Goal: Task Accomplishment & Management: Manage account settings

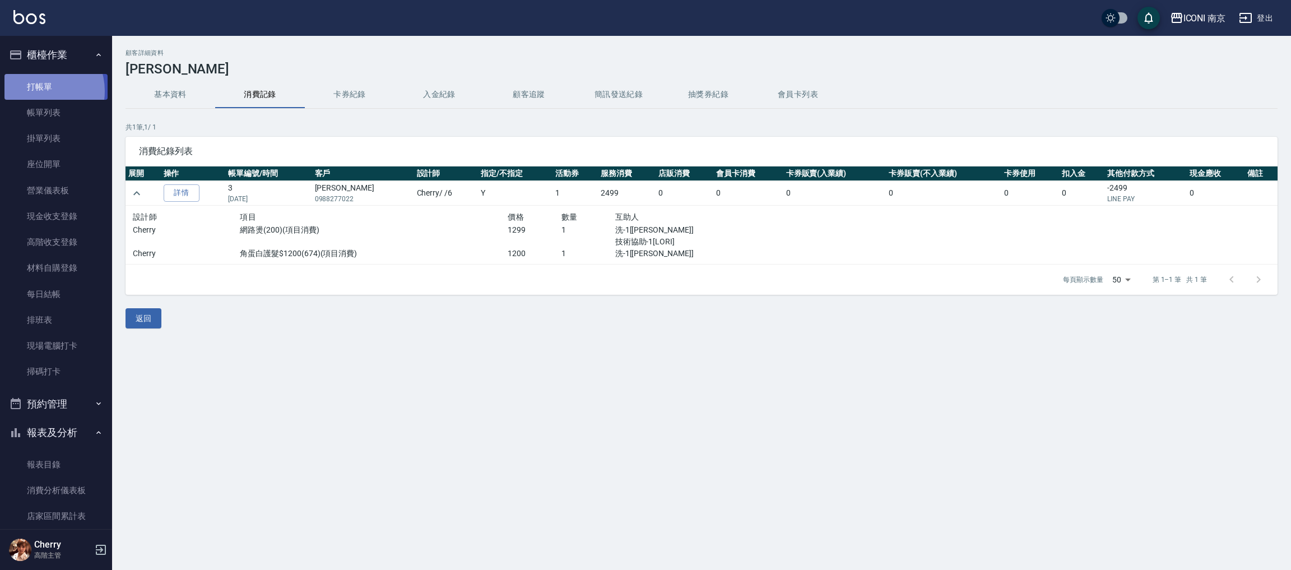
click at [38, 91] on link "打帳單" at bounding box center [55, 87] width 103 height 26
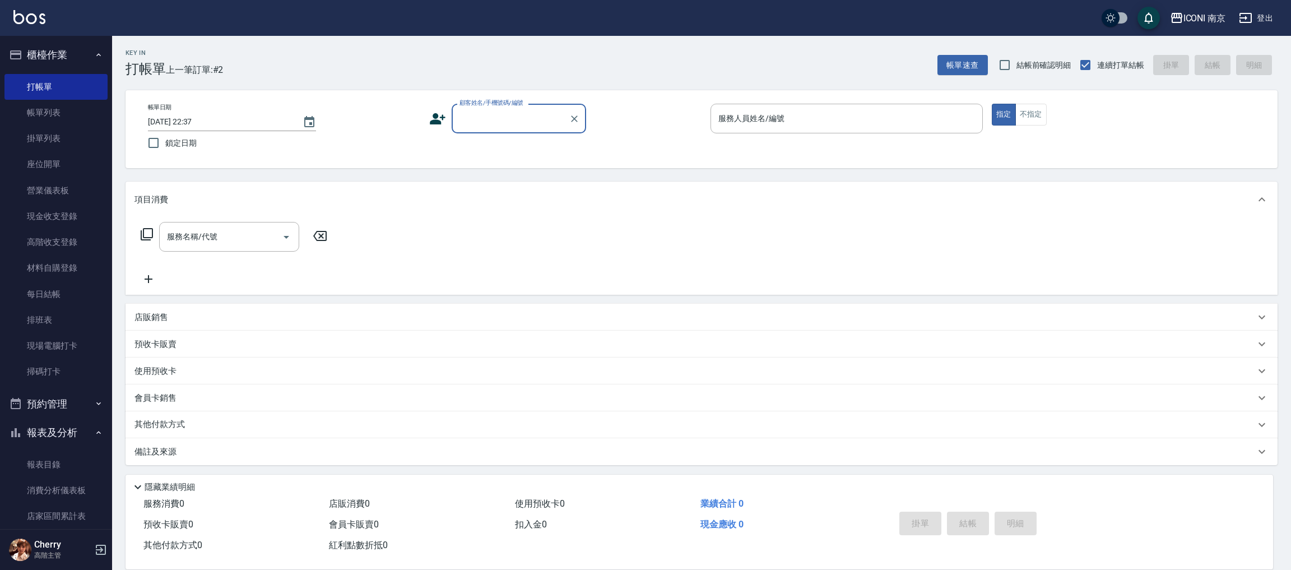
click at [484, 118] on input "顧客姓名/手機號碼/編號" at bounding box center [511, 119] width 108 height 20
click at [498, 148] on li "[PERSON_NAME]/0978185428/null" at bounding box center [519, 147] width 135 height 18
type input "[PERSON_NAME]/0978185428/null"
click at [443, 122] on icon at bounding box center [441, 121] width 7 height 7
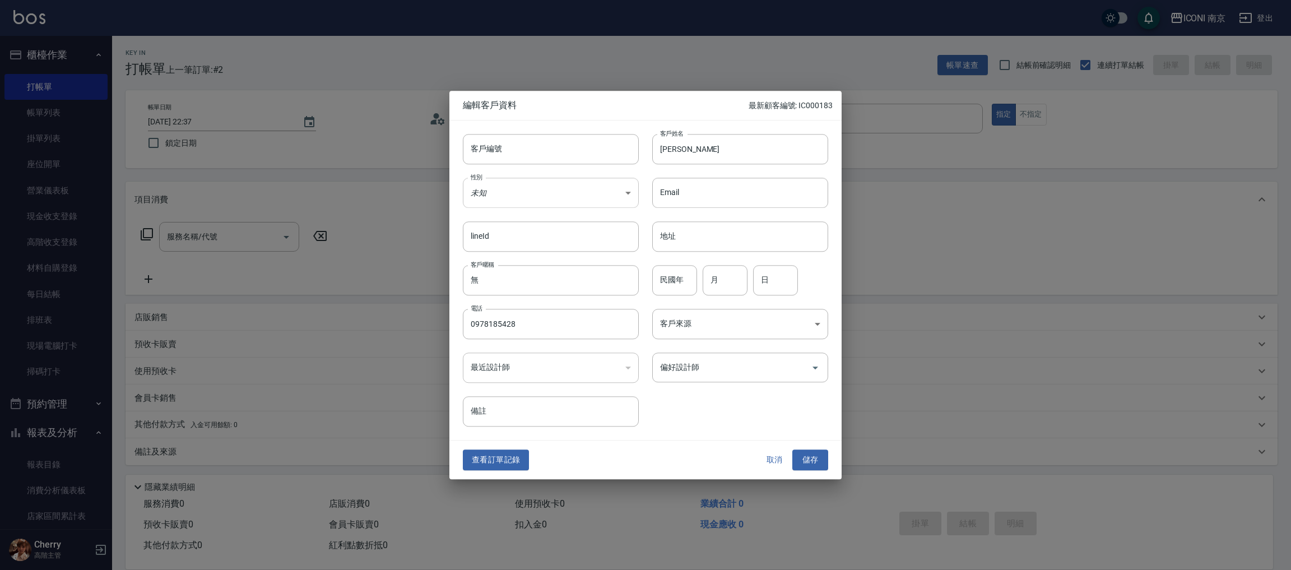
click at [522, 185] on body "ICONI 南京 登出 櫃檯作業 打帳單 帳單列表 掛單列表 座位開單 營業儀表板 現金收支登錄 高階收支登錄 材料自購登錄 每日結帳 排班表 現場電腦打卡 …" at bounding box center [645, 285] width 1291 height 571
click at [492, 254] on li "女" at bounding box center [551, 258] width 176 height 18
type input "[DEMOGRAPHIC_DATA]"
click at [683, 279] on input "民國年" at bounding box center [674, 280] width 45 height 30
type input "88"
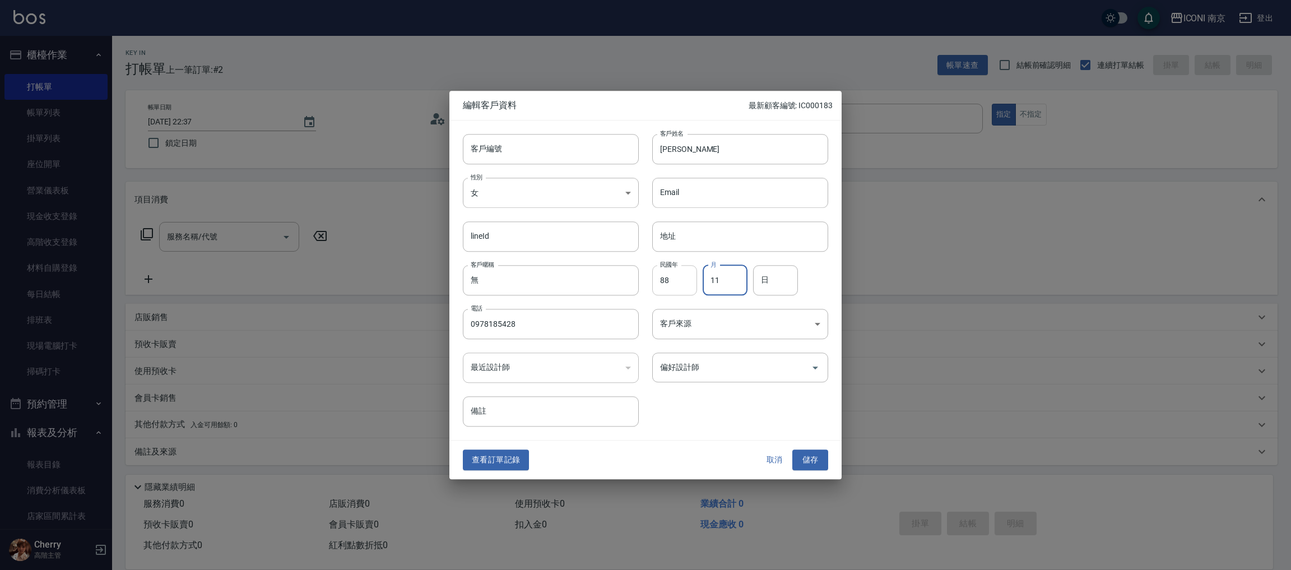
type input "11"
type input "10"
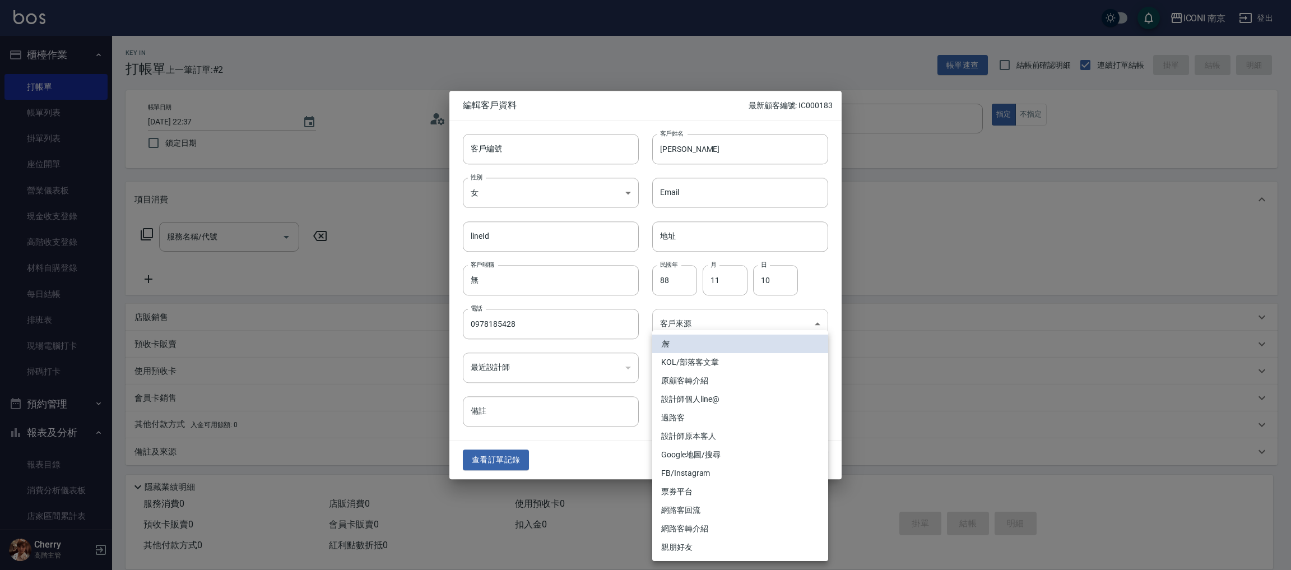
click at [721, 327] on body "ICONI 南京 登出 櫃檯作業 打帳單 帳單列表 掛單列表 座位開單 營業儀表板 現金收支登錄 高階收支登錄 材料自購登錄 每日結帳 排班表 現場電腦打卡 …" at bounding box center [645, 285] width 1291 height 571
click at [715, 469] on li "FB/Instagram" at bounding box center [740, 473] width 176 height 18
type input "FB/Instagram"
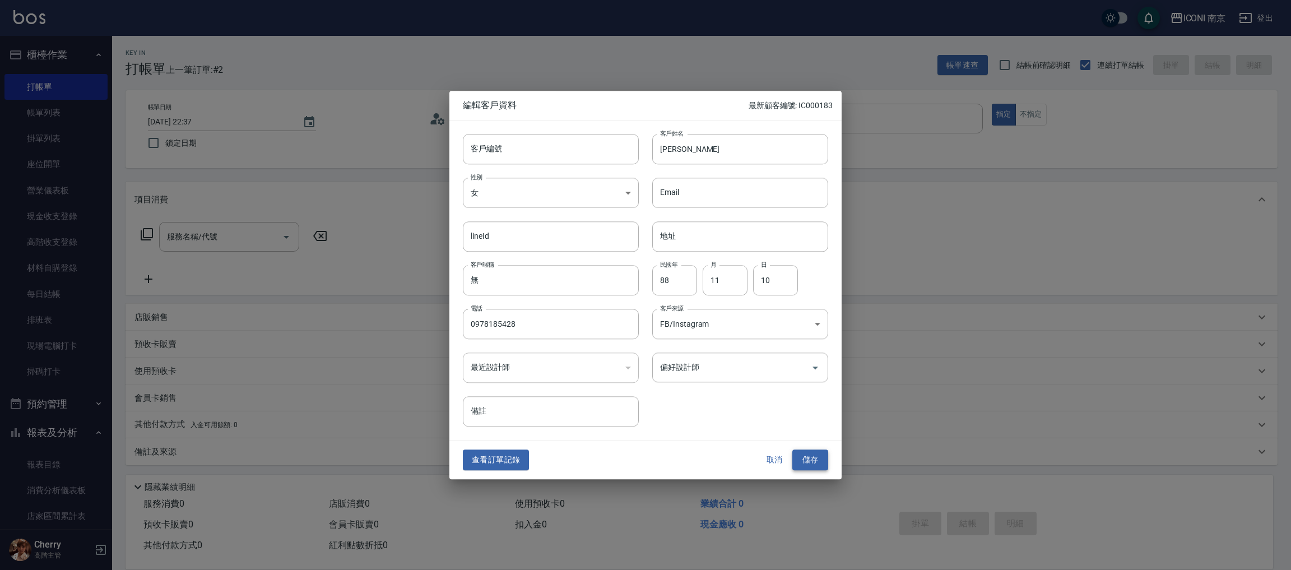
click at [811, 464] on button "儲存" at bounding box center [811, 460] width 36 height 21
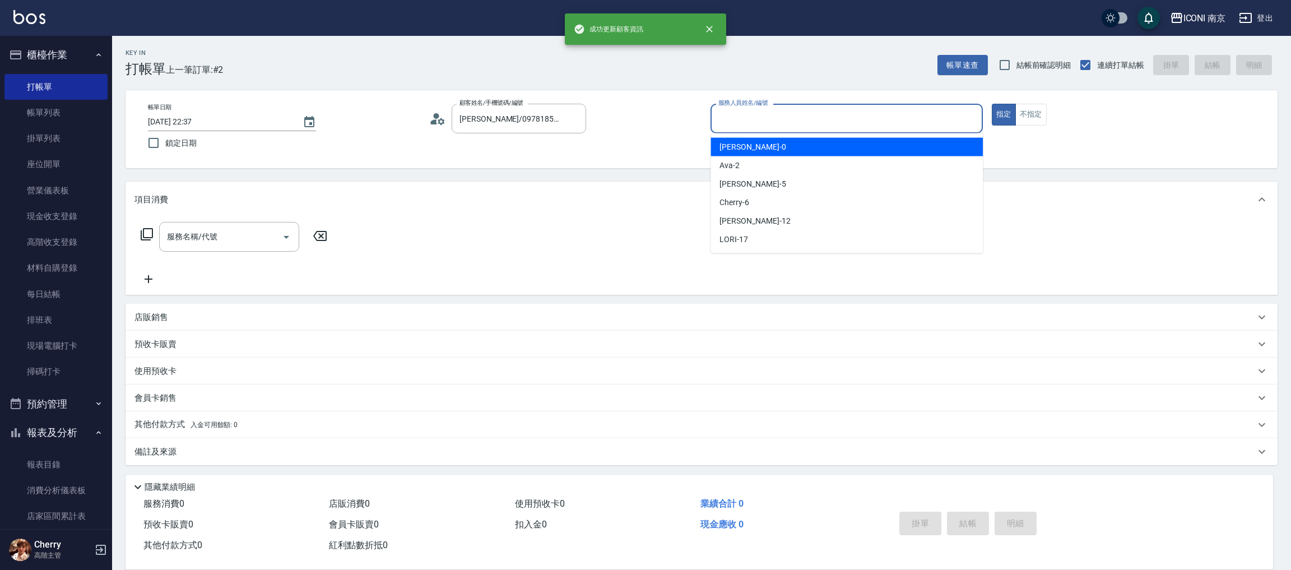
click at [744, 119] on div "服務人員姓名/編號 服務人員姓名/編號" at bounding box center [847, 119] width 272 height 30
type input "6"
type button "true"
type input "Cherry-6"
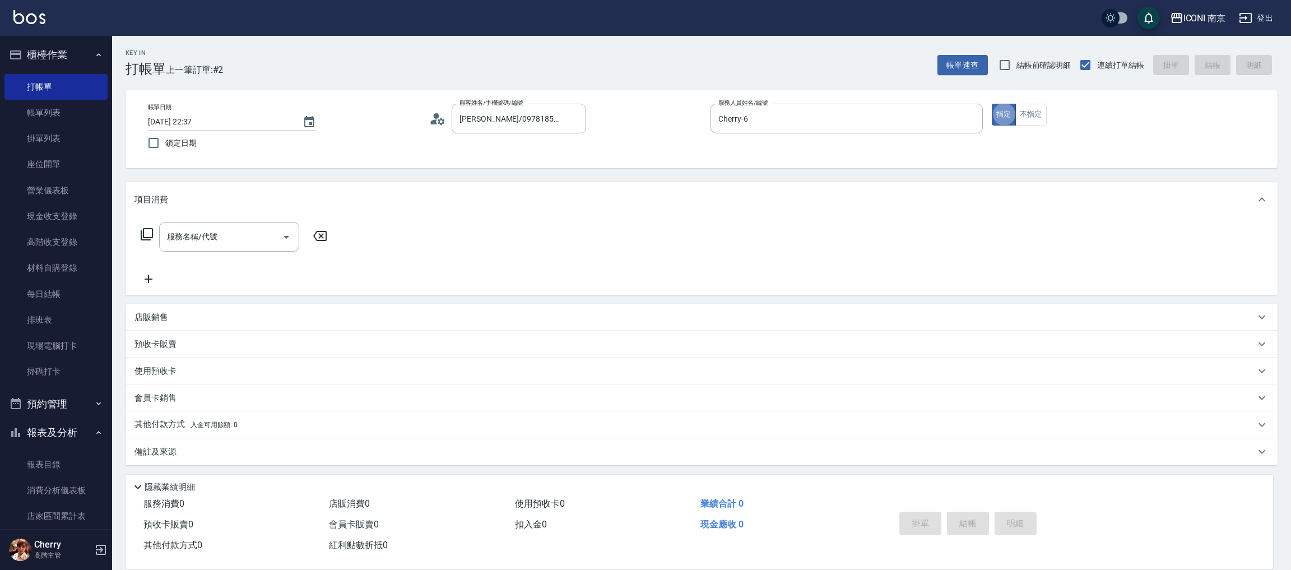
click at [150, 238] on icon at bounding box center [146, 234] width 13 height 13
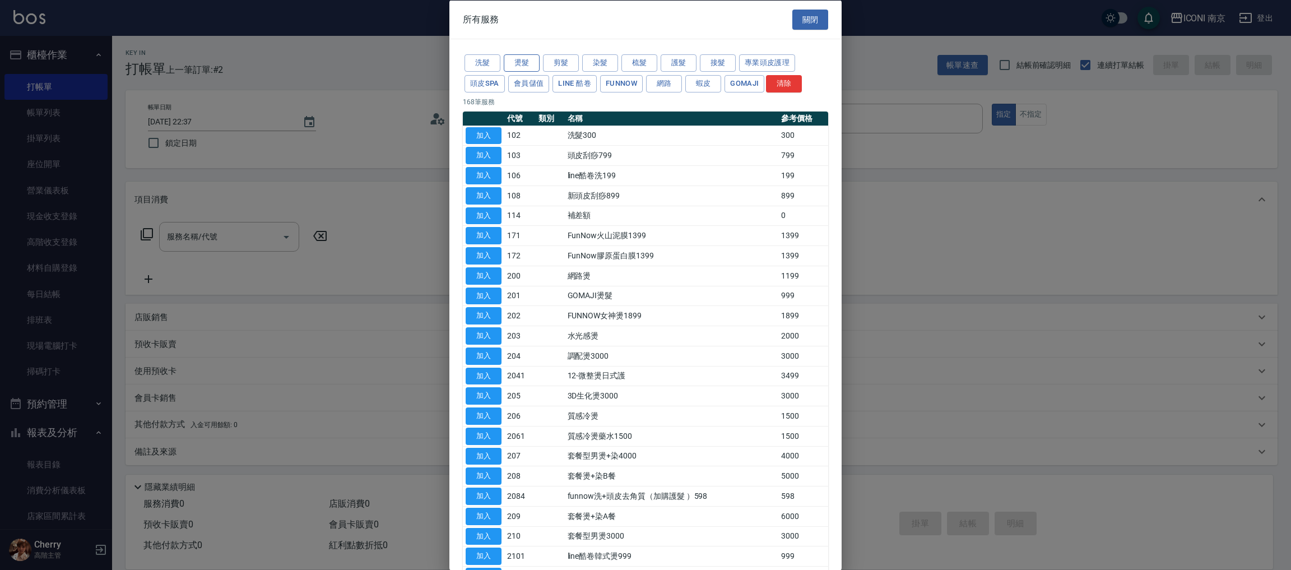
click at [512, 66] on button "燙髮" at bounding box center [522, 62] width 36 height 17
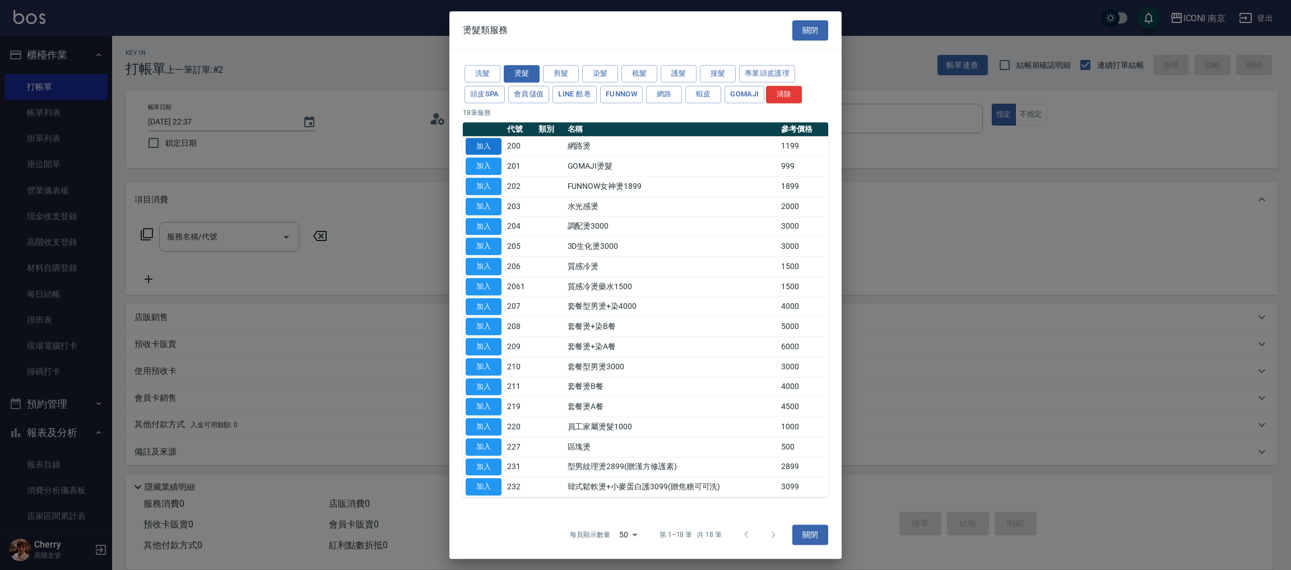
click at [500, 147] on td "加入" at bounding box center [483, 146] width 41 height 20
click at [485, 145] on button "加入" at bounding box center [484, 146] width 36 height 17
type input "網路燙(200)"
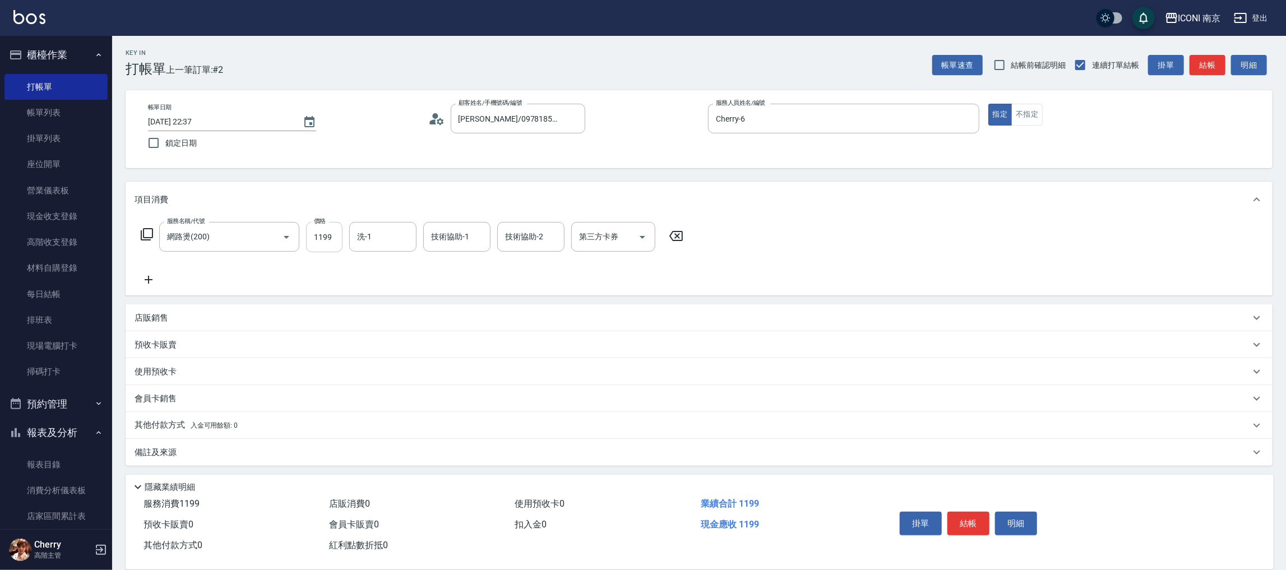
click at [327, 242] on input "1199" at bounding box center [324, 237] width 36 height 30
type input "1299"
click at [144, 230] on icon at bounding box center [146, 234] width 13 height 13
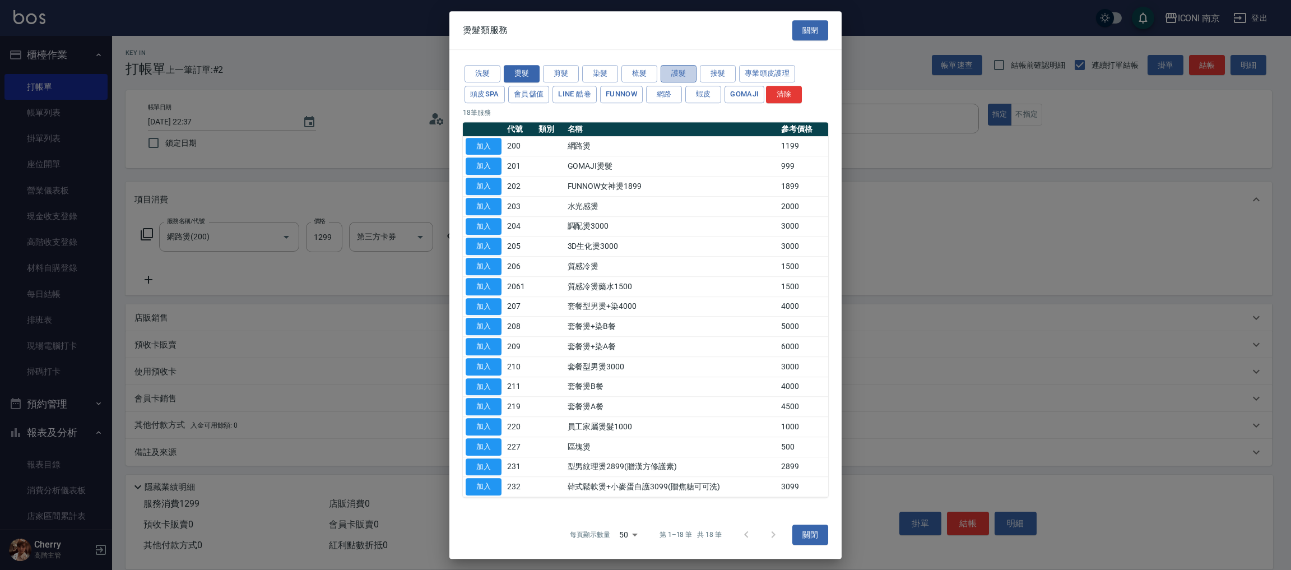
click at [670, 65] on button "護髮" at bounding box center [679, 73] width 36 height 17
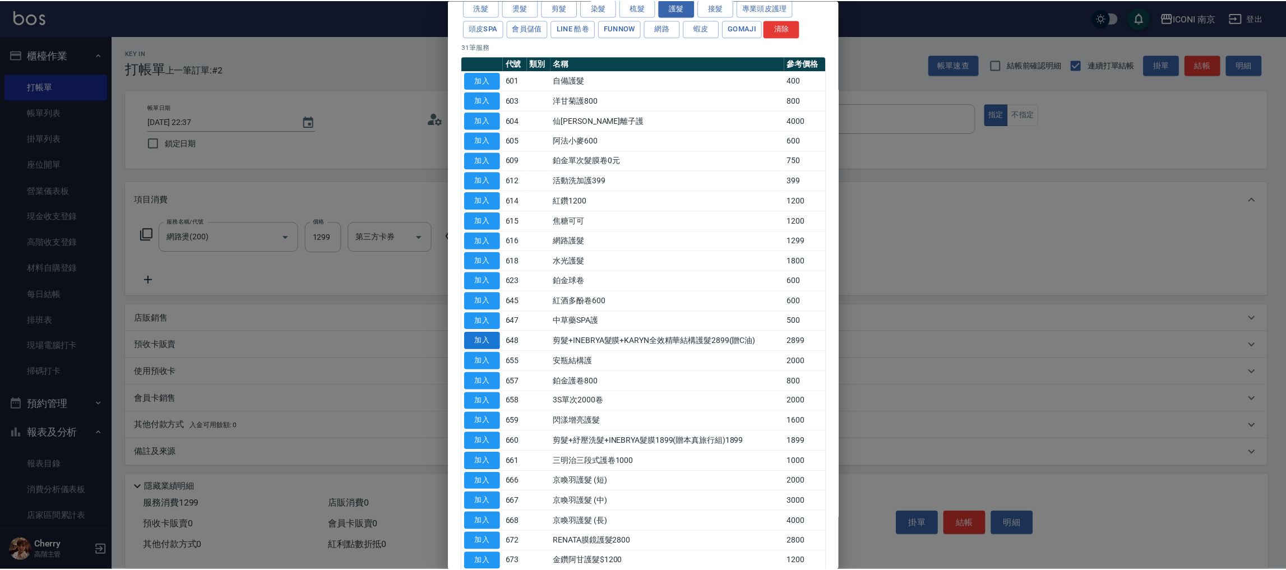
scroll to position [84, 0]
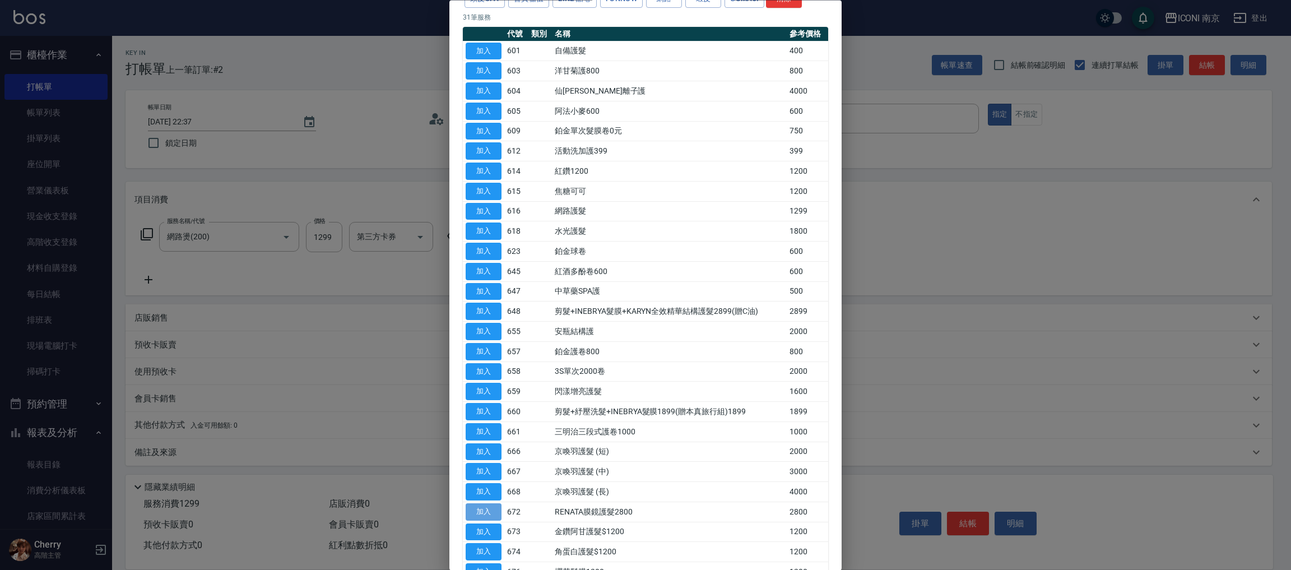
click at [485, 516] on button "加入" at bounding box center [484, 511] width 36 height 17
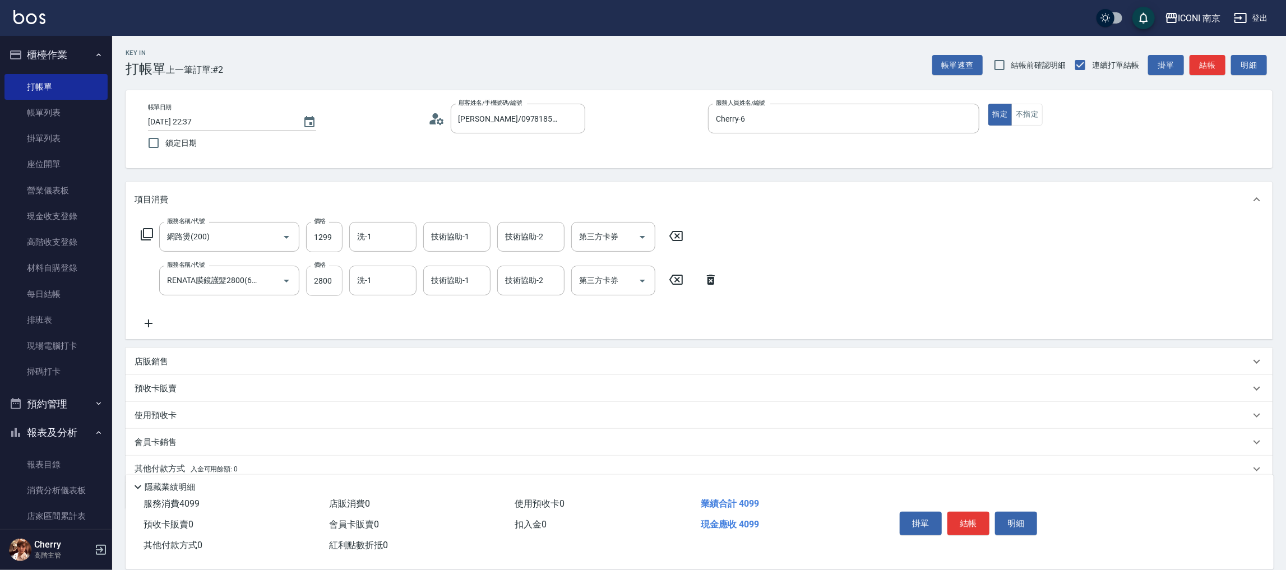
click at [325, 276] on input "2800" at bounding box center [324, 281] width 36 height 30
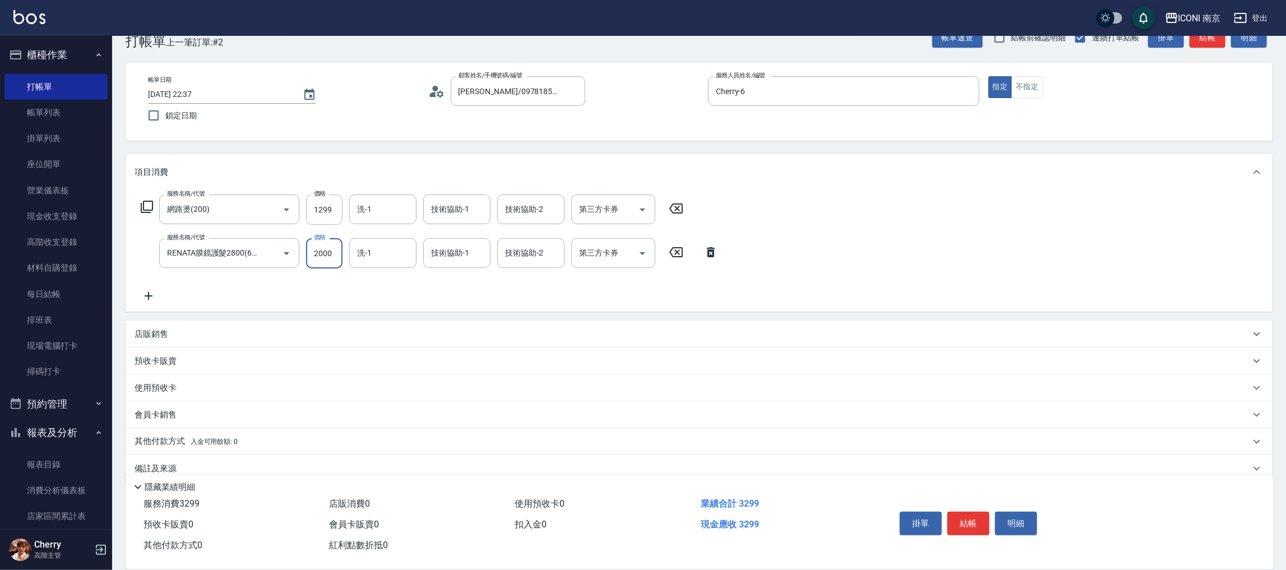
scroll to position [44, 0]
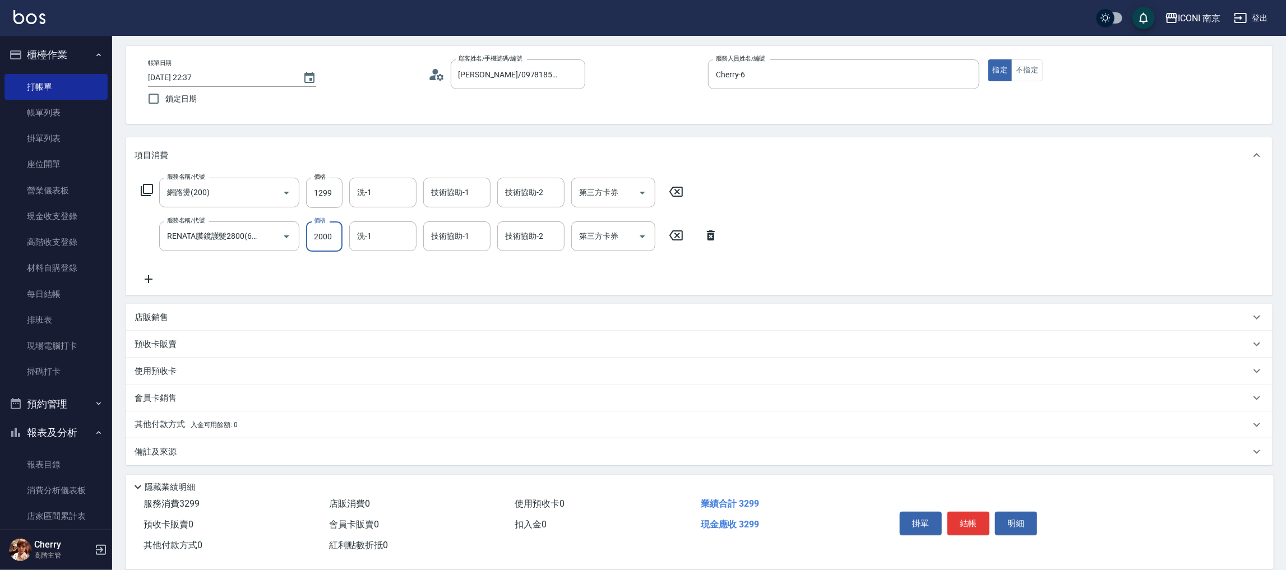
type input "2000"
click at [208, 424] on span "入金可用餘額: 0" at bounding box center [215, 425] width 48 height 8
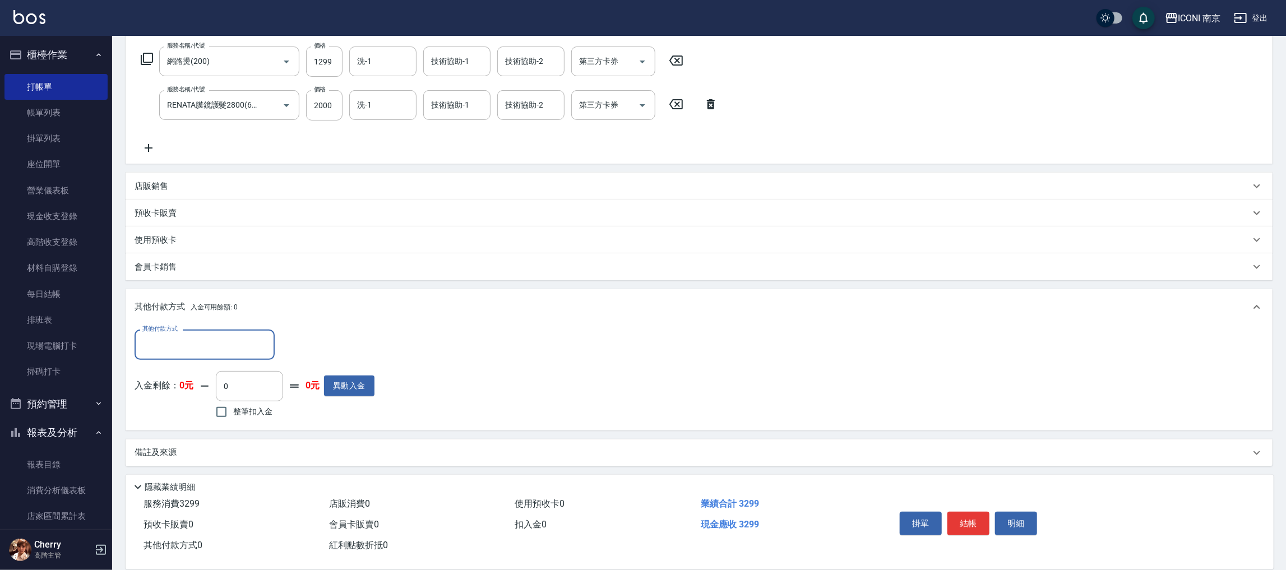
scroll to position [176, 0]
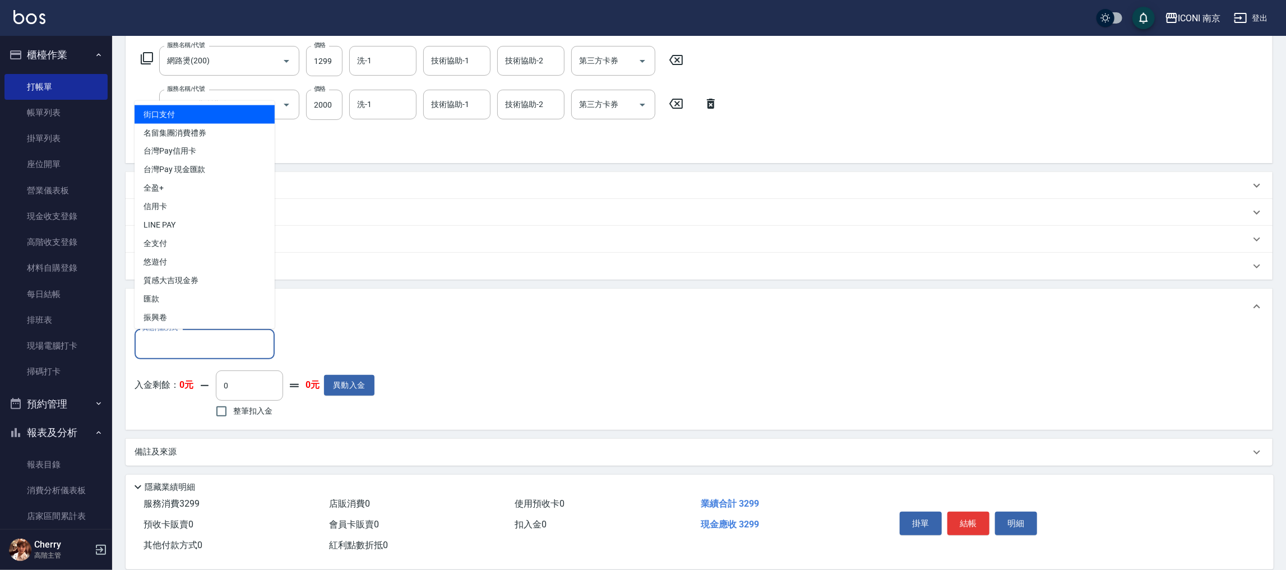
click at [226, 347] on input "其他付款方式" at bounding box center [205, 344] width 130 height 20
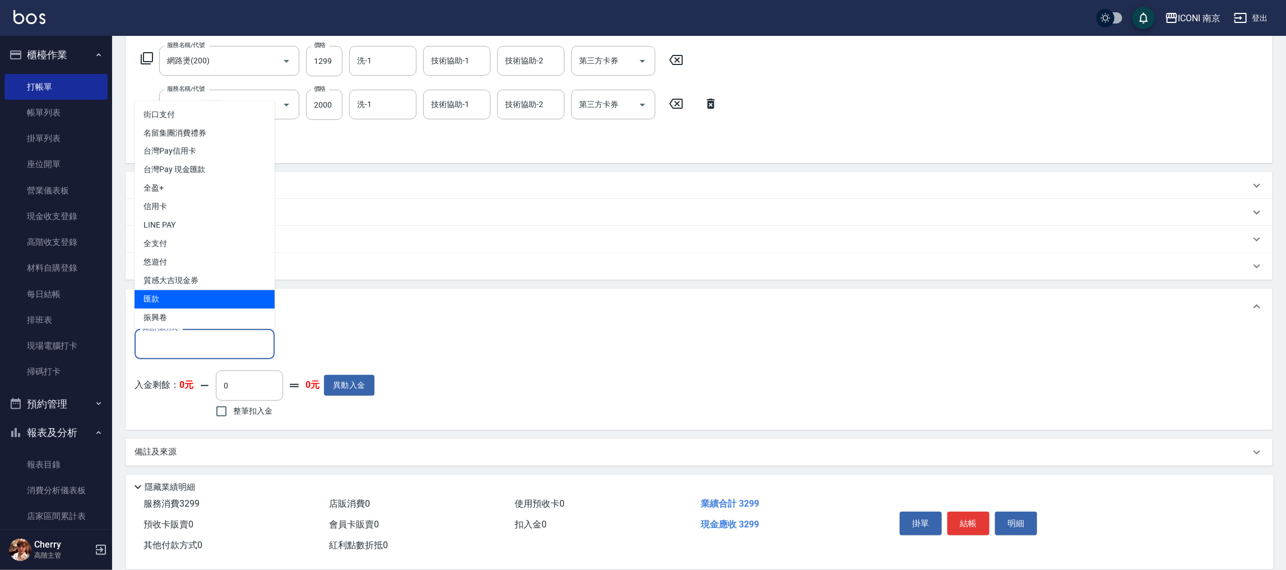
click at [226, 305] on span "匯款" at bounding box center [205, 299] width 140 height 18
type input "匯款"
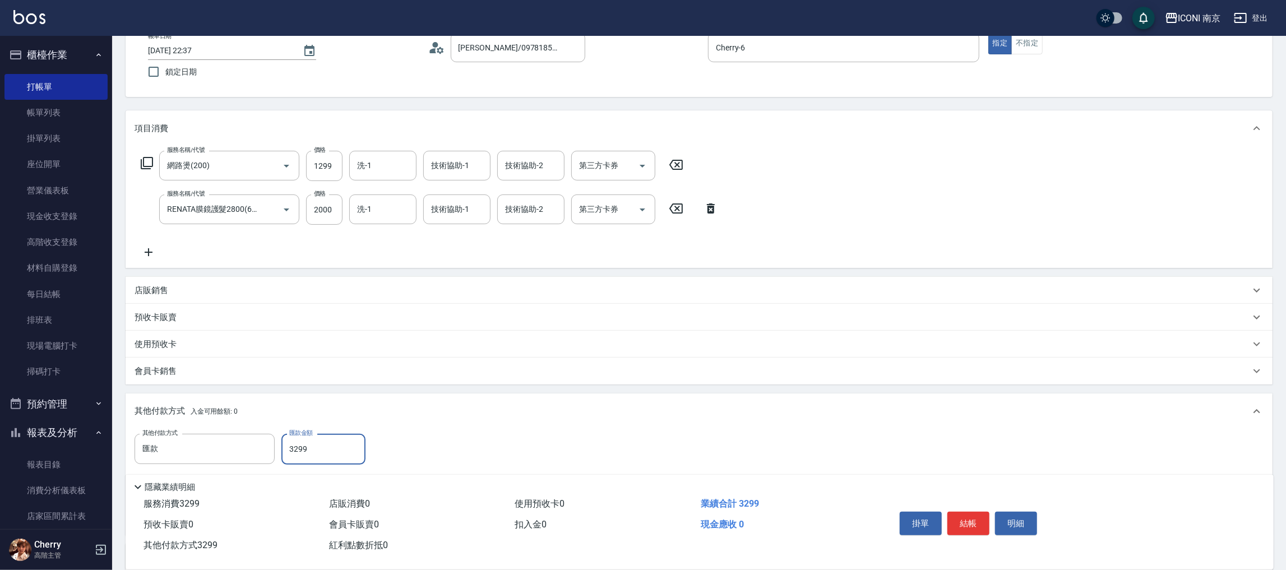
scroll to position [0, 0]
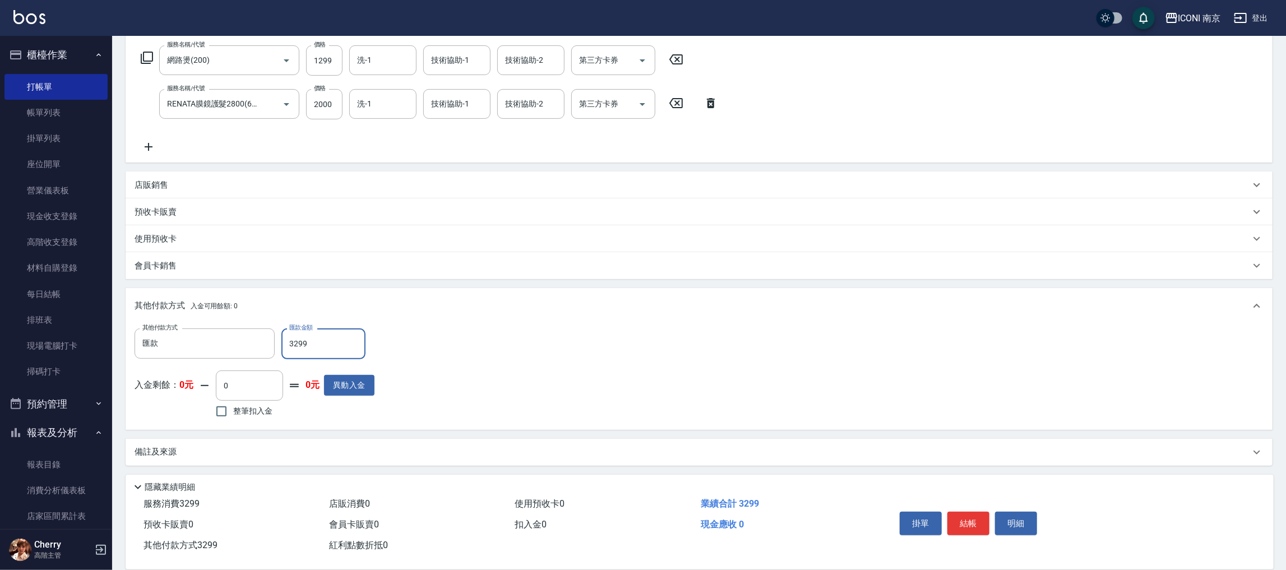
type input "3299"
drag, startPoint x: 174, startPoint y: 440, endPoint x: 176, endPoint y: 447, distance: 7.5
click at [174, 442] on div "備註及來源" at bounding box center [699, 452] width 1147 height 27
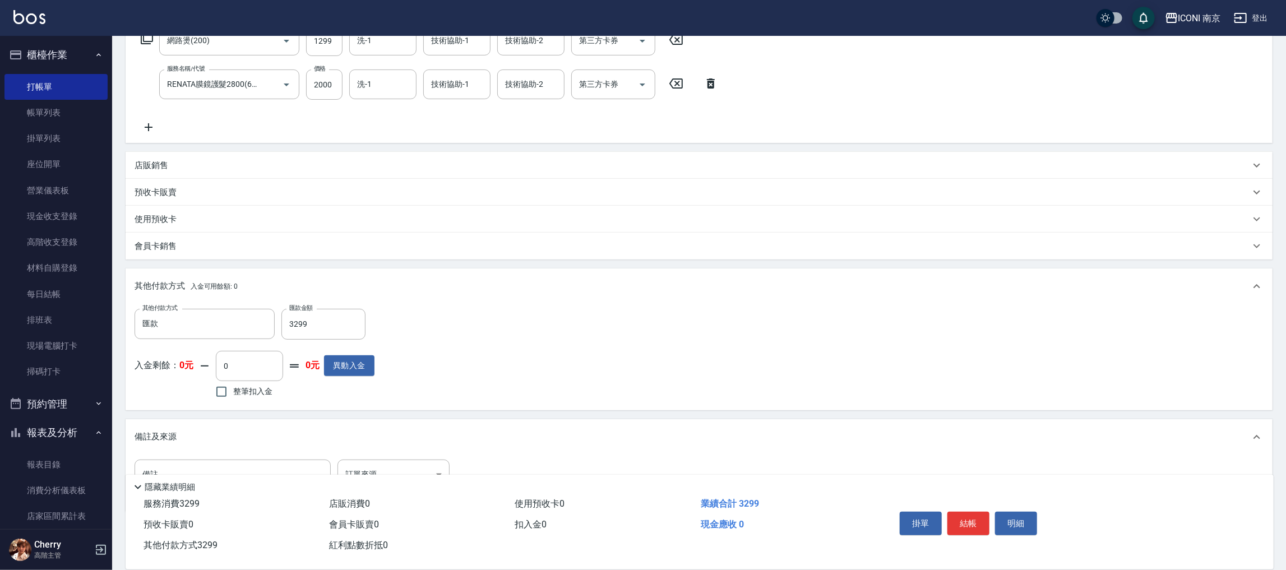
scroll to position [229, 0]
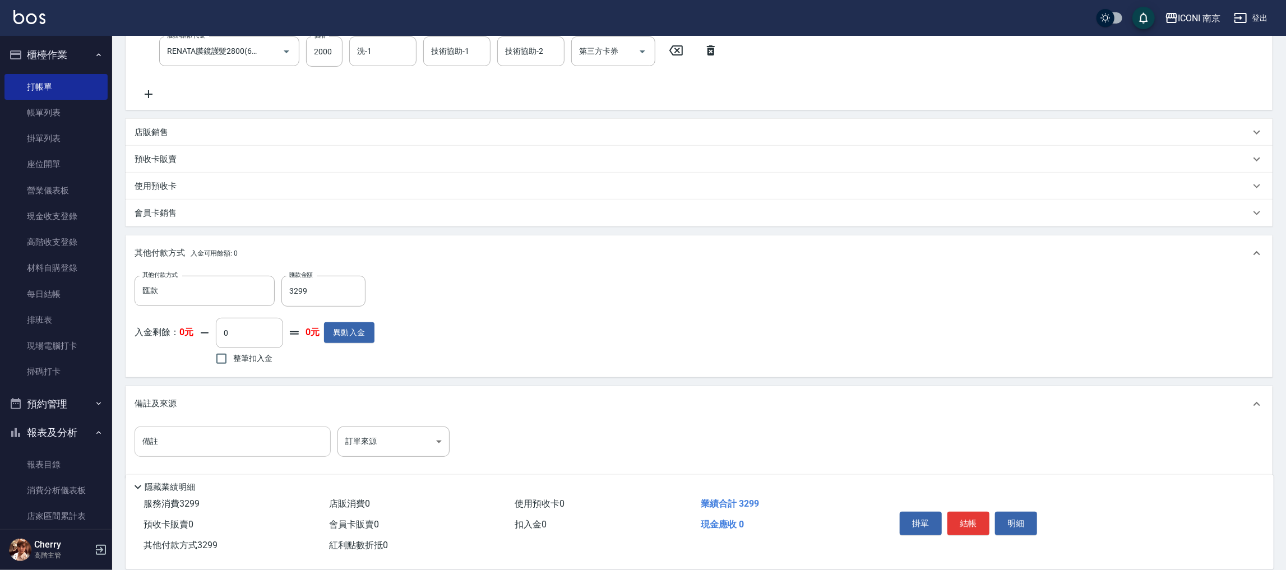
drag, startPoint x: 199, startPoint y: 446, endPoint x: 193, endPoint y: 434, distance: 13.3
click at [199, 445] on input "備註" at bounding box center [233, 442] width 196 height 30
type input "開發護髮"
click at [971, 512] on button "結帳" at bounding box center [968, 524] width 42 height 24
type input "[DATE] 22:38"
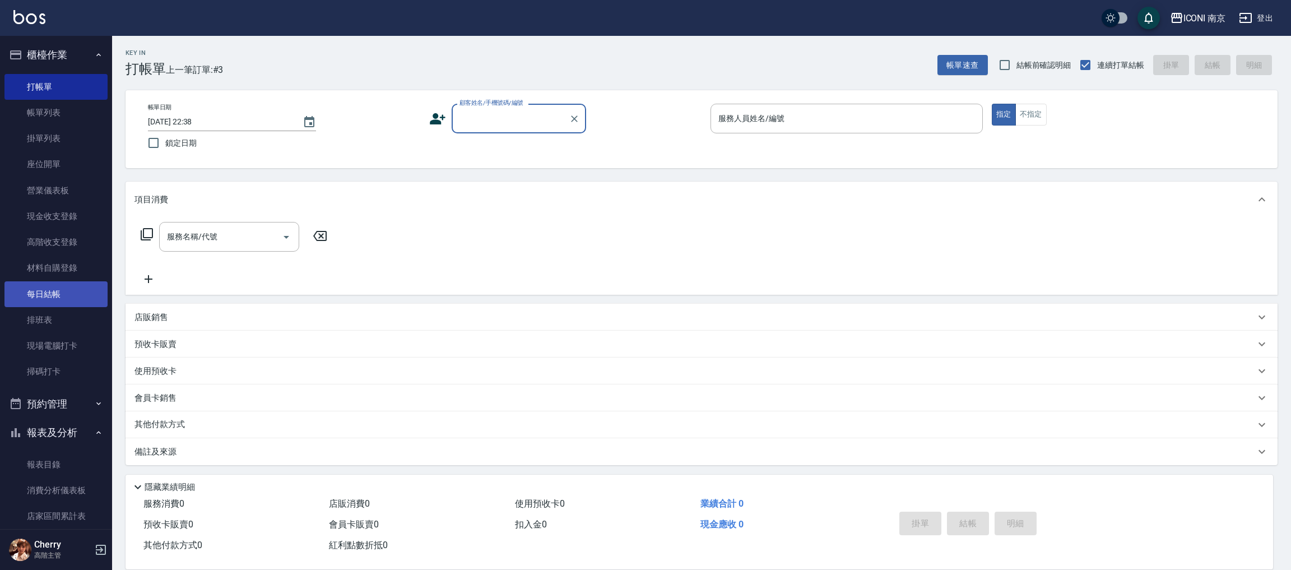
scroll to position [336, 0]
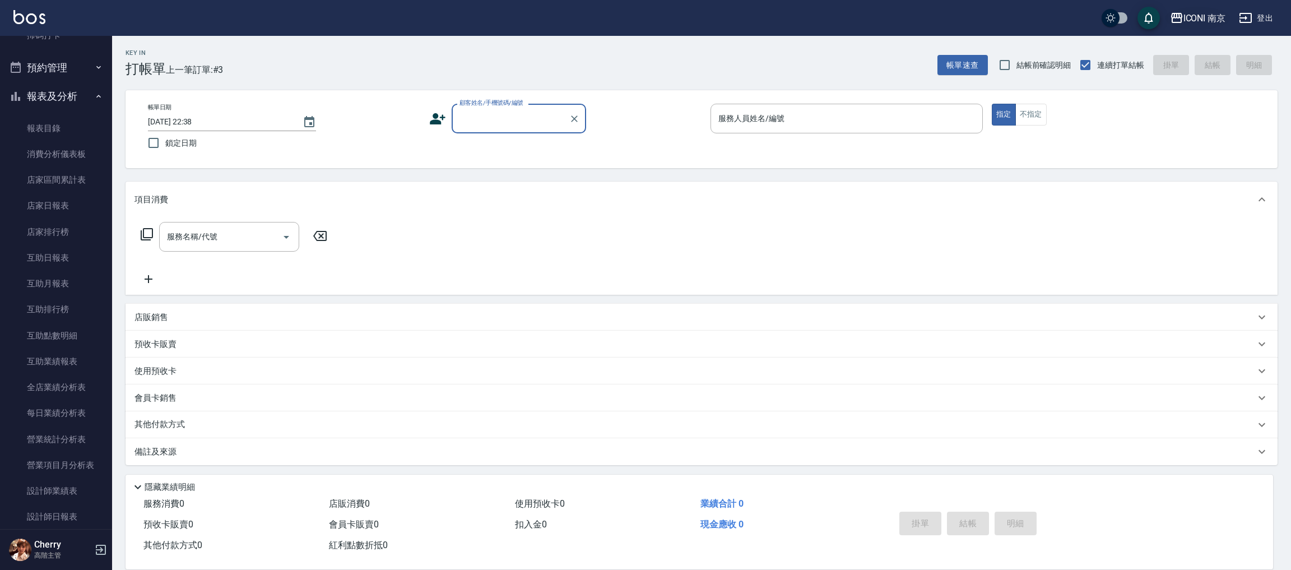
click at [1196, 17] on div "ICONI 南京" at bounding box center [1205, 18] width 43 height 14
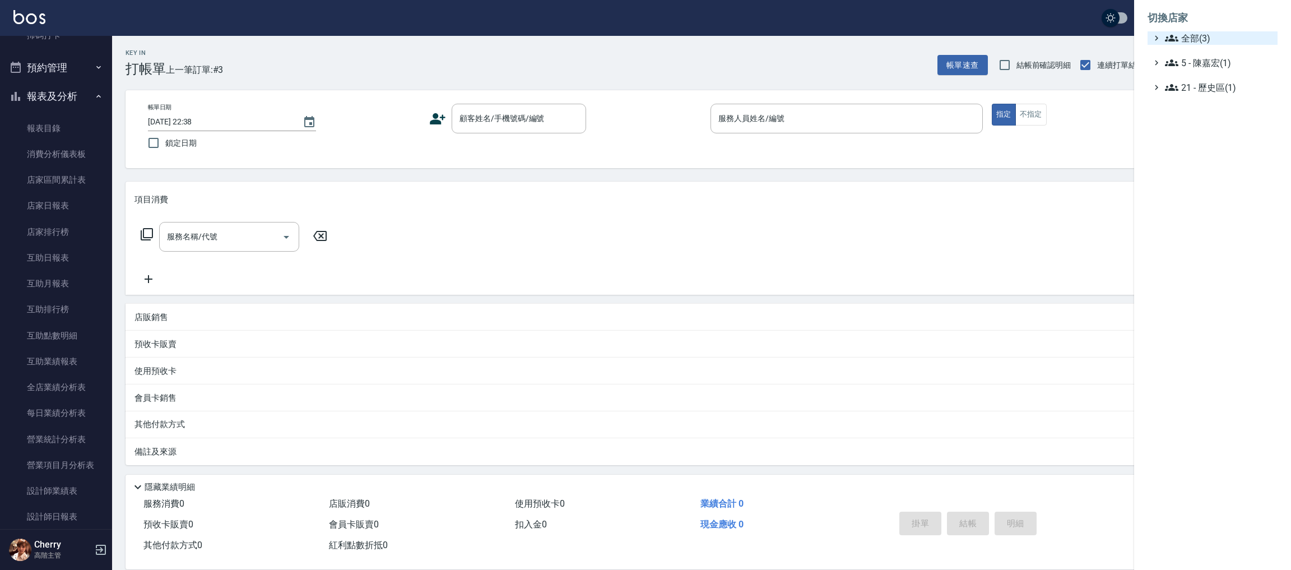
click at [1198, 40] on span "全部(3)" at bounding box center [1219, 37] width 108 height 13
click at [1197, 45] on span "ICONI 南京" at bounding box center [1219, 51] width 110 height 13
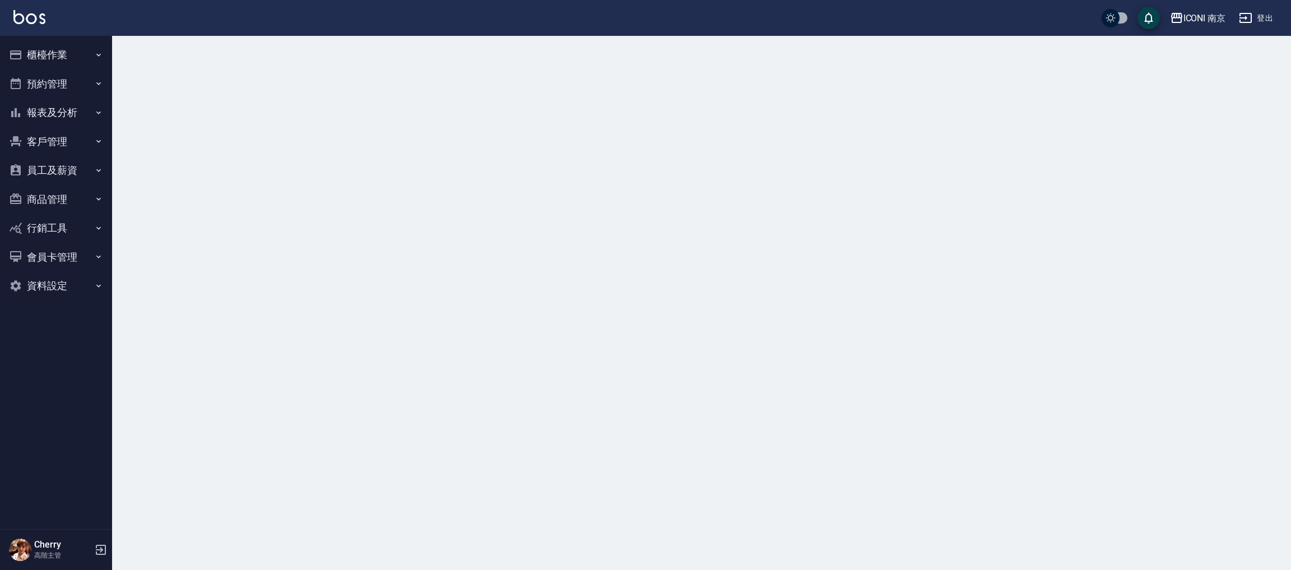
click at [1203, 13] on div "ICONI 南京" at bounding box center [1205, 18] width 43 height 14
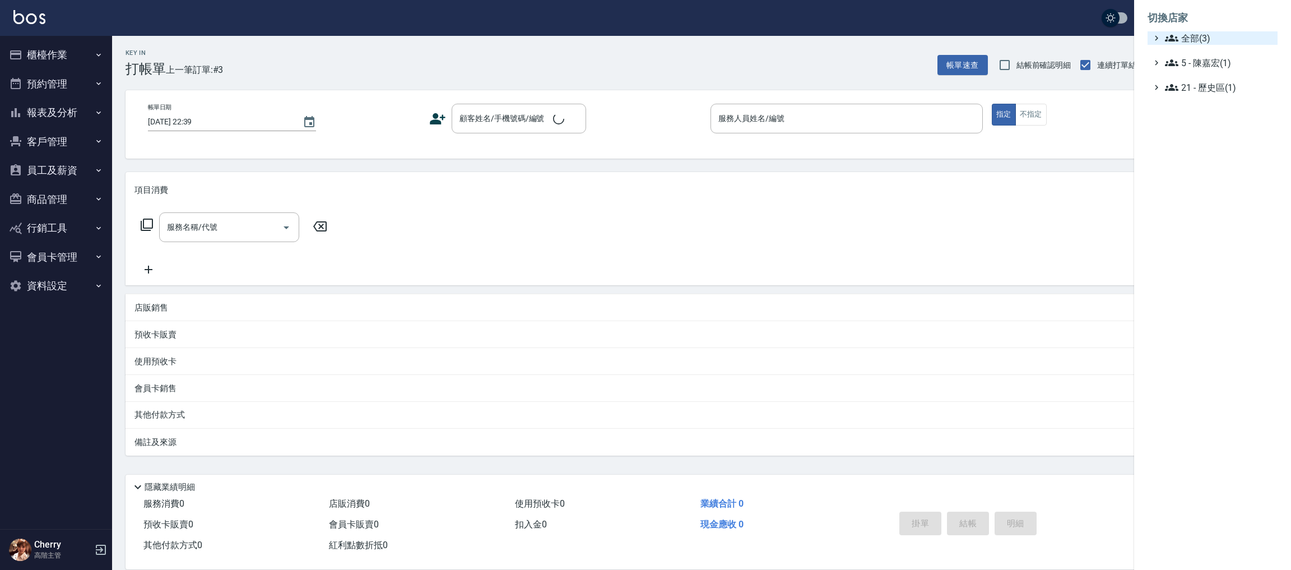
click at [1202, 41] on span "全部(3)" at bounding box center [1219, 37] width 108 height 13
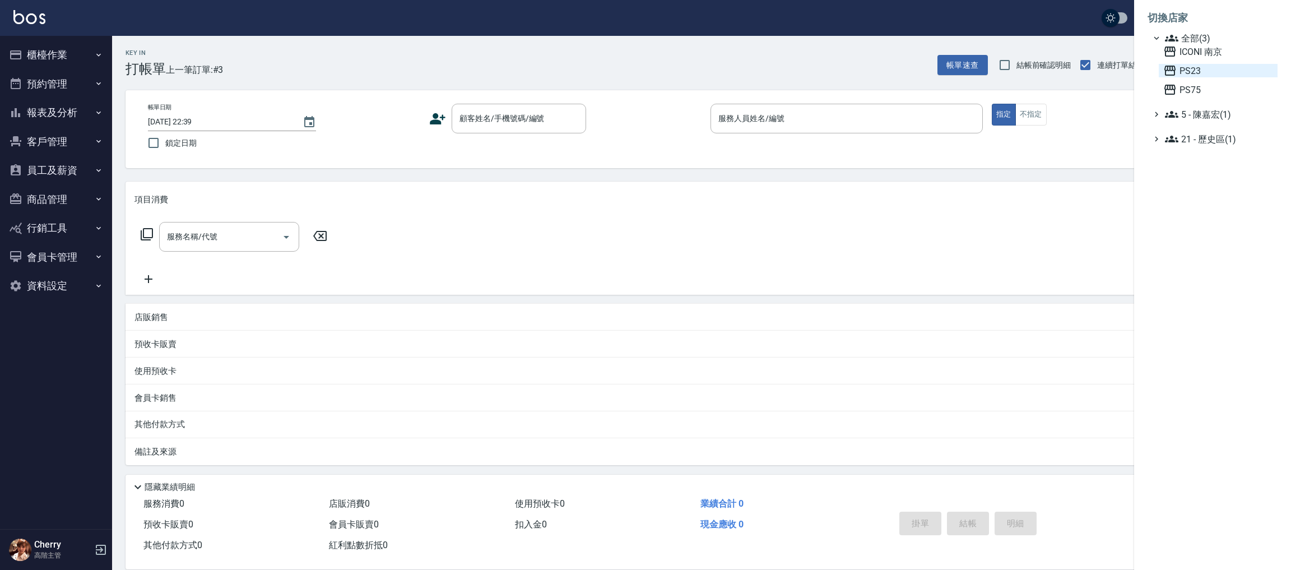
click at [1200, 70] on span "PS23" at bounding box center [1219, 70] width 110 height 13
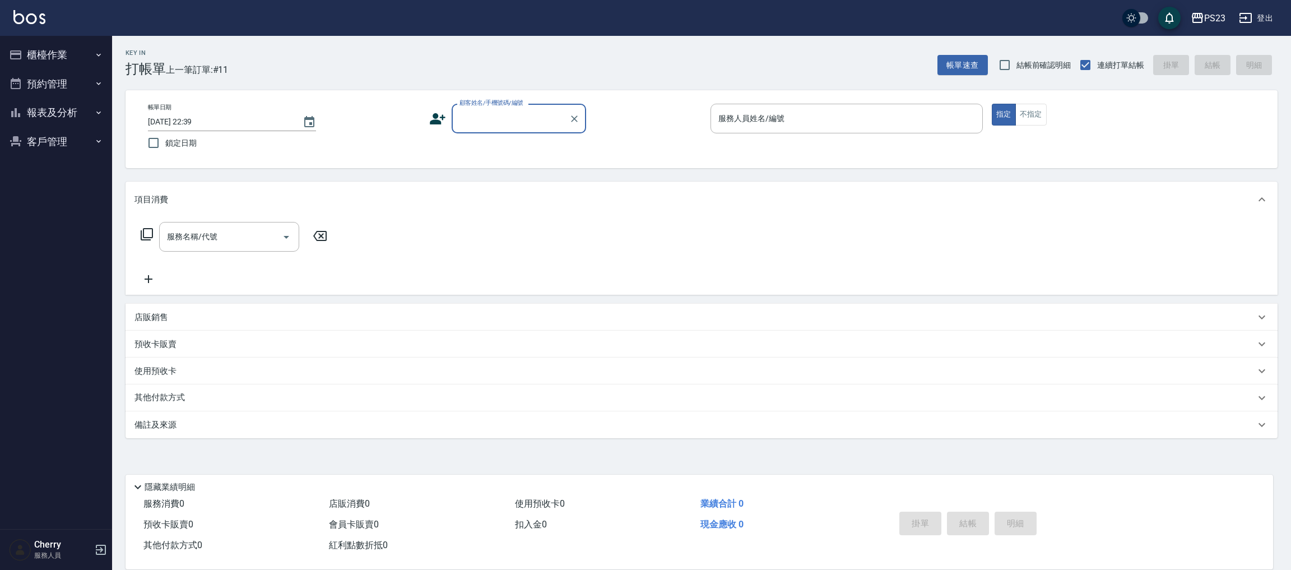
click at [69, 112] on button "報表及分析" at bounding box center [55, 112] width 103 height 29
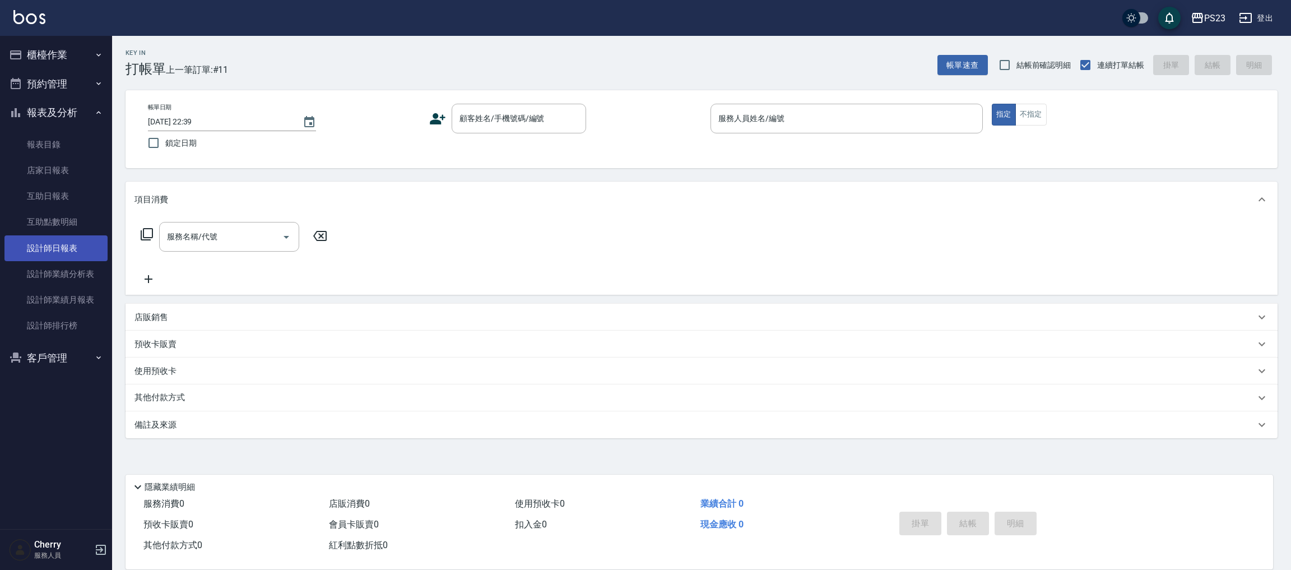
click at [73, 248] on link "設計師日報表" at bounding box center [55, 248] width 103 height 26
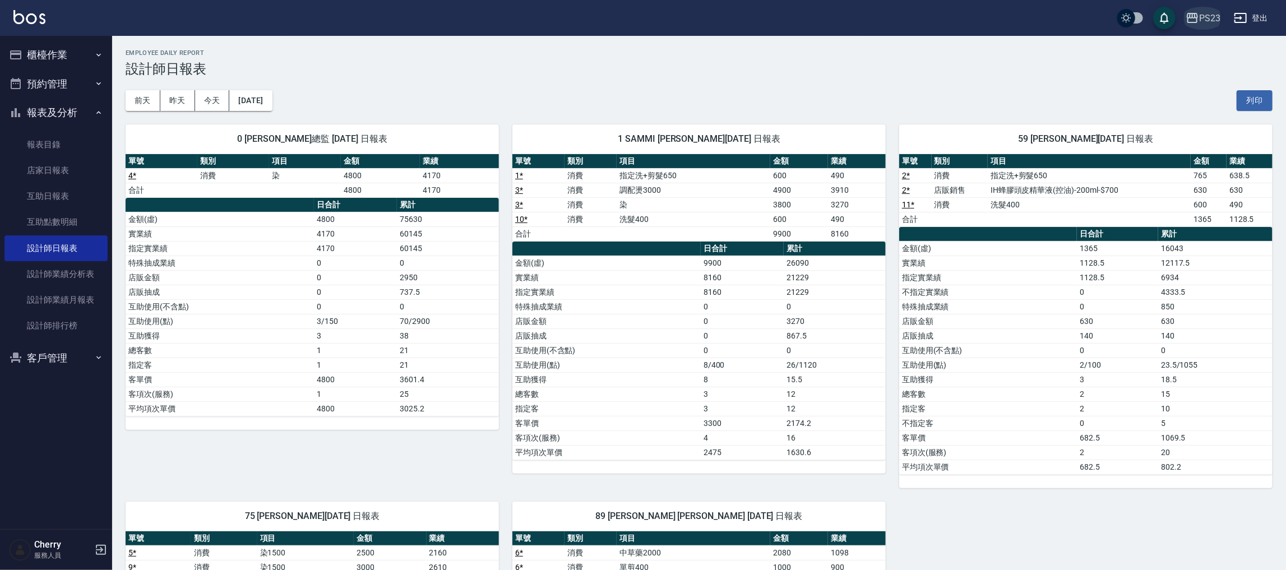
click at [1215, 18] on div "PS23" at bounding box center [1209, 18] width 21 height 14
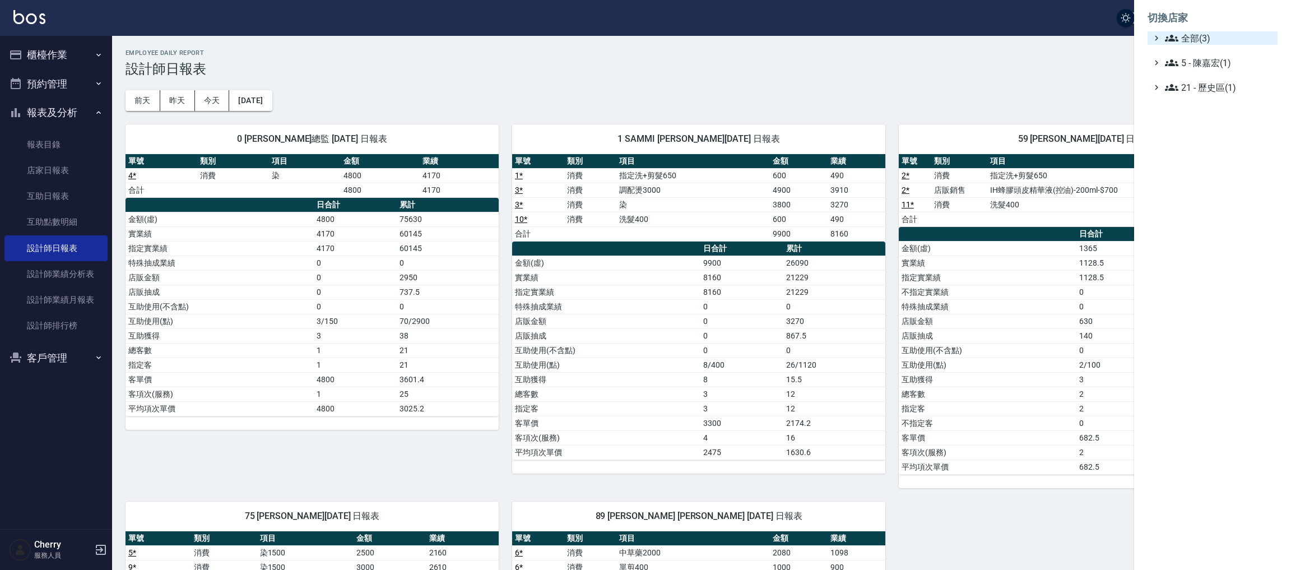
click at [1199, 38] on span "全部(3)" at bounding box center [1219, 37] width 108 height 13
click at [1197, 50] on span "ICONI 南京" at bounding box center [1219, 51] width 110 height 13
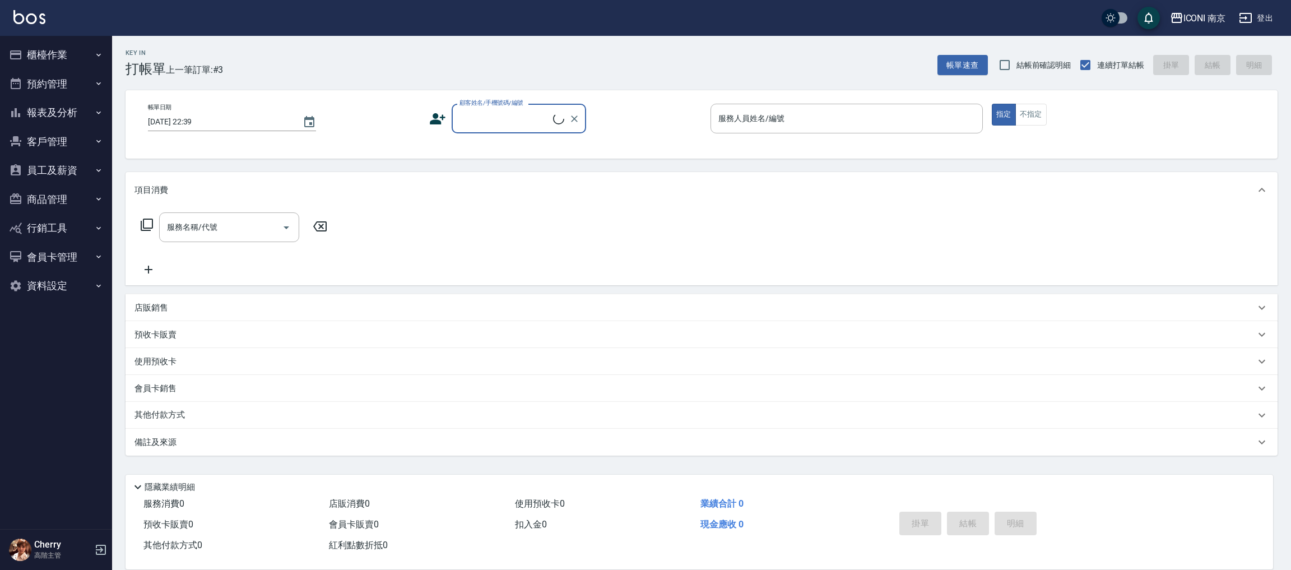
click at [76, 108] on button "報表及分析" at bounding box center [55, 112] width 103 height 29
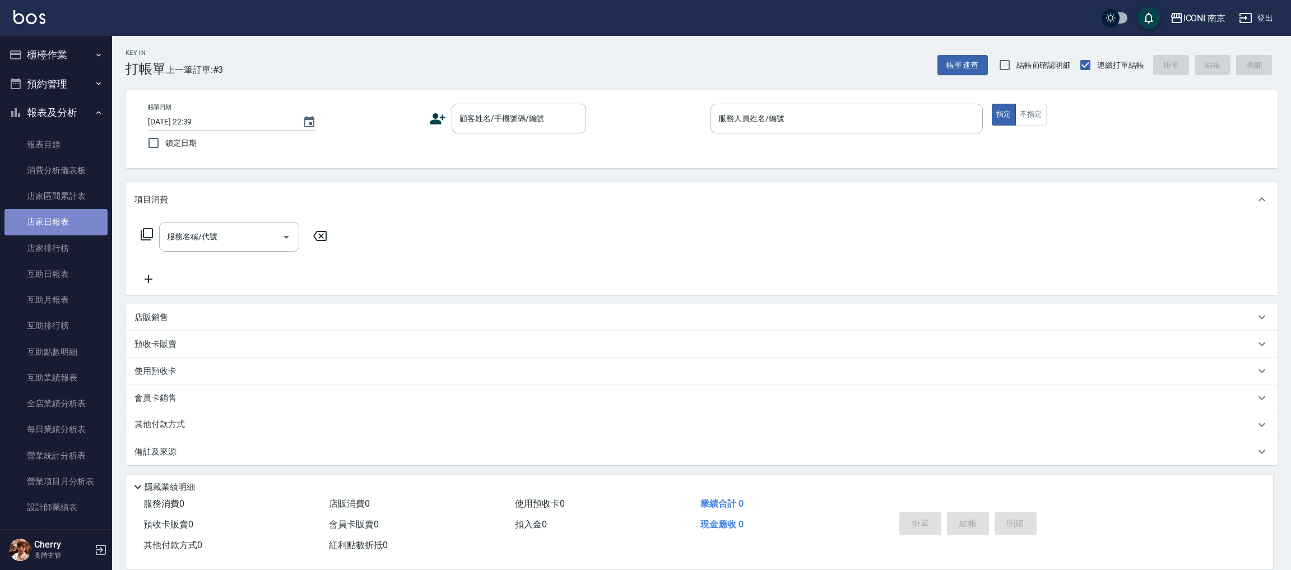
click at [65, 233] on link "店家日報表" at bounding box center [55, 222] width 103 height 26
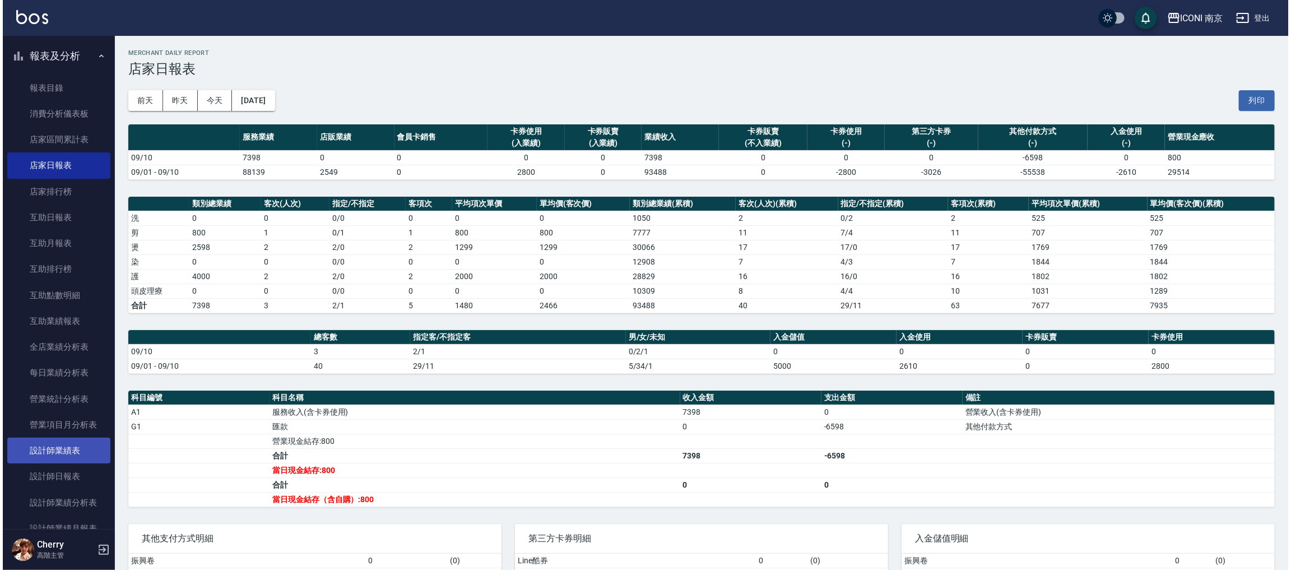
scroll to position [84, 0]
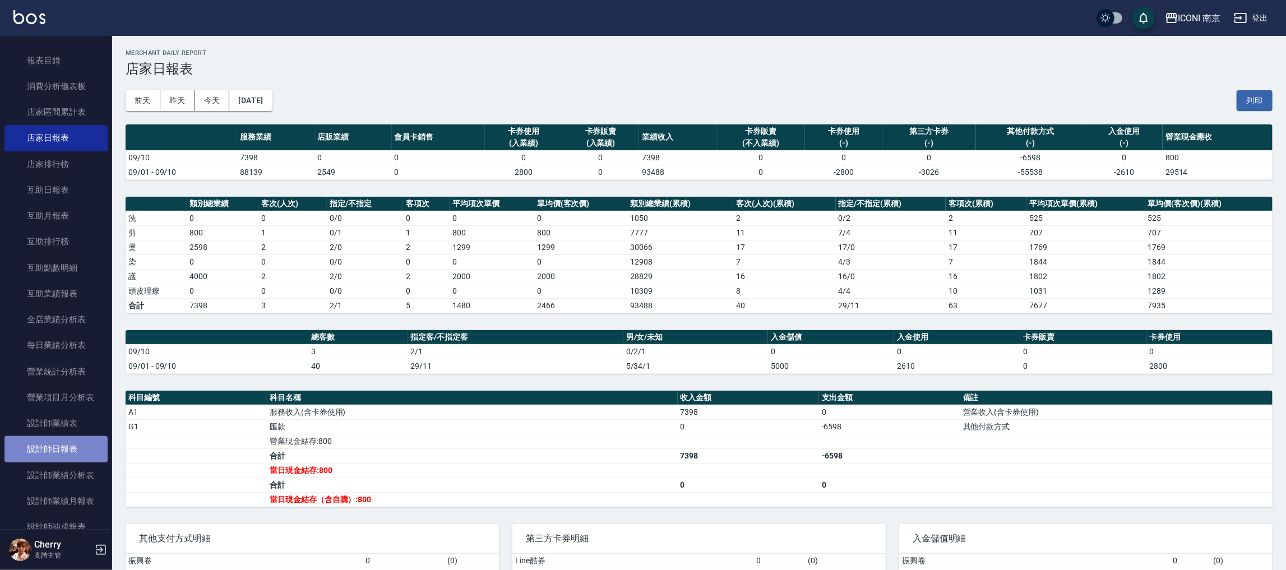
click at [64, 454] on link "設計師日報表" at bounding box center [55, 449] width 103 height 26
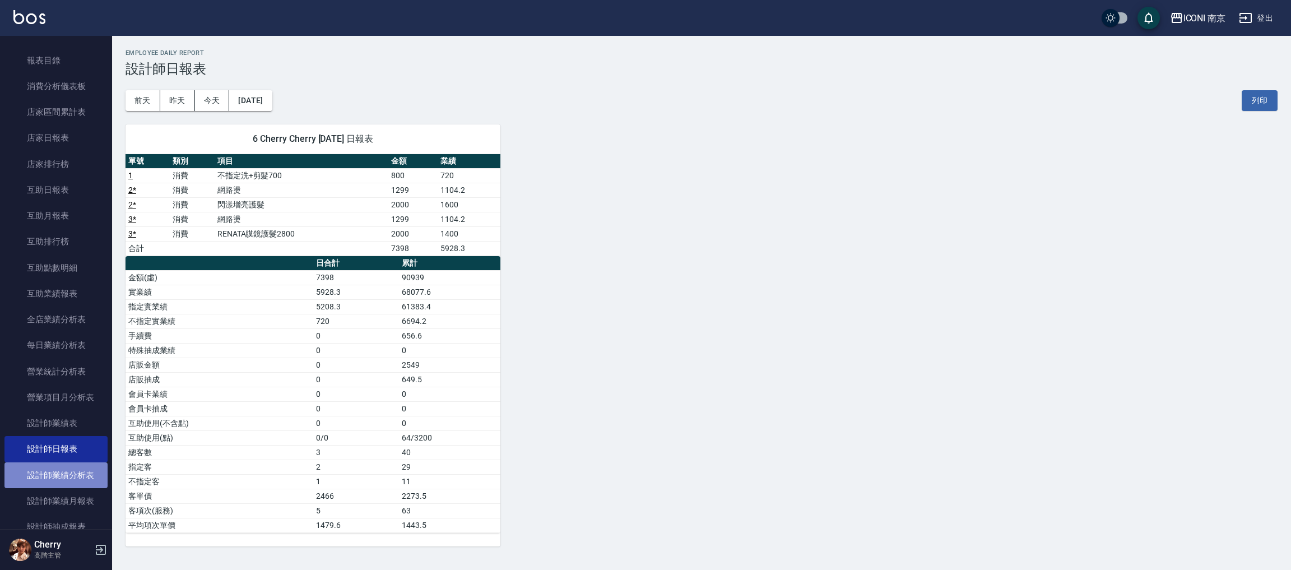
click at [76, 472] on link "設計師業績分析表" at bounding box center [55, 475] width 103 height 26
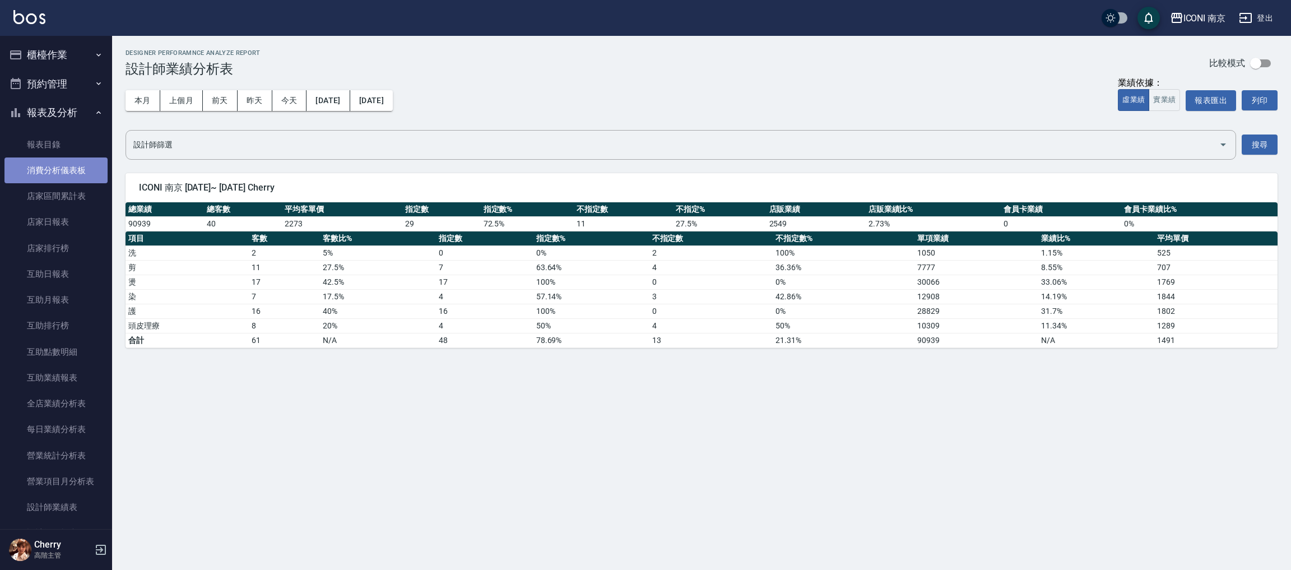
click at [63, 166] on link "消費分析儀表板" at bounding box center [55, 171] width 103 height 26
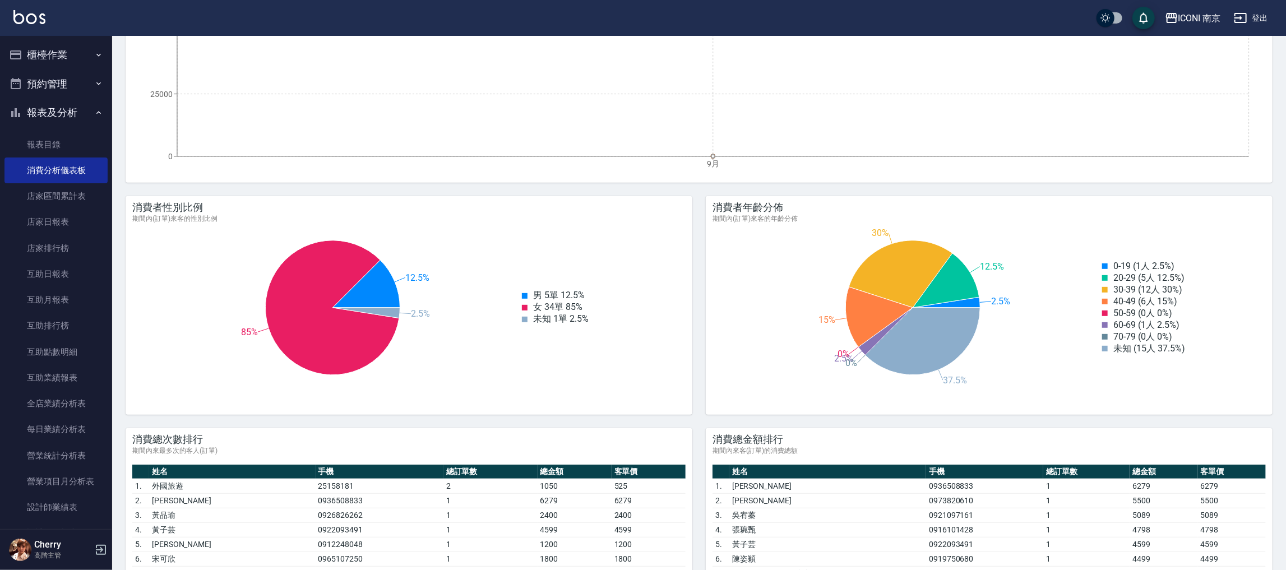
scroll to position [168, 0]
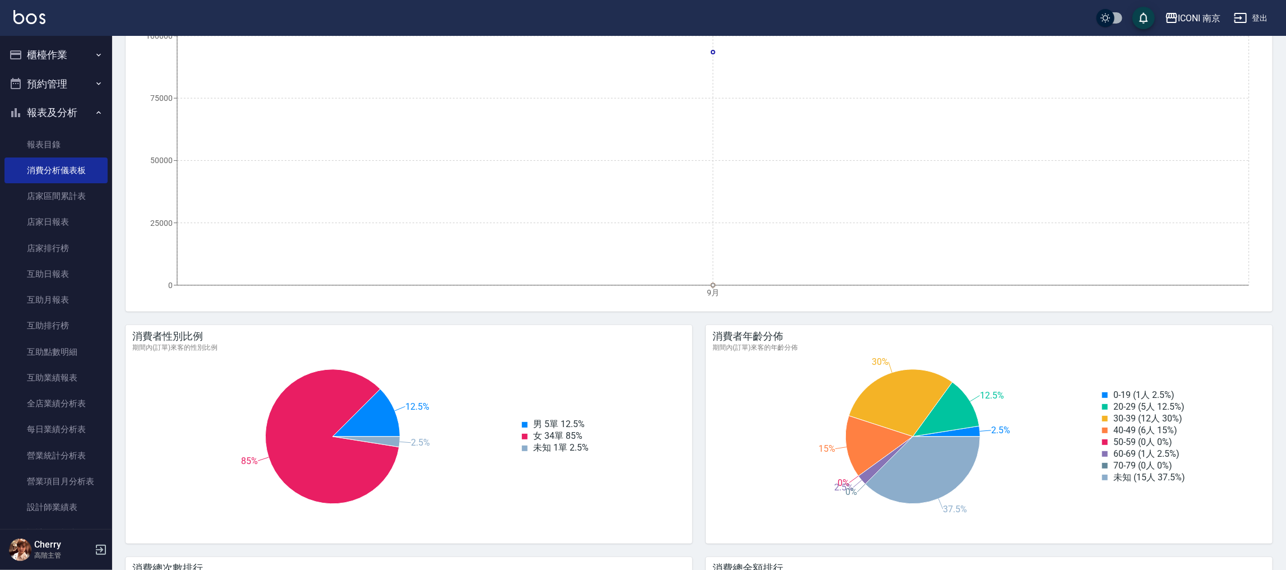
click at [73, 62] on button "櫃檯作業" at bounding box center [55, 54] width 103 height 29
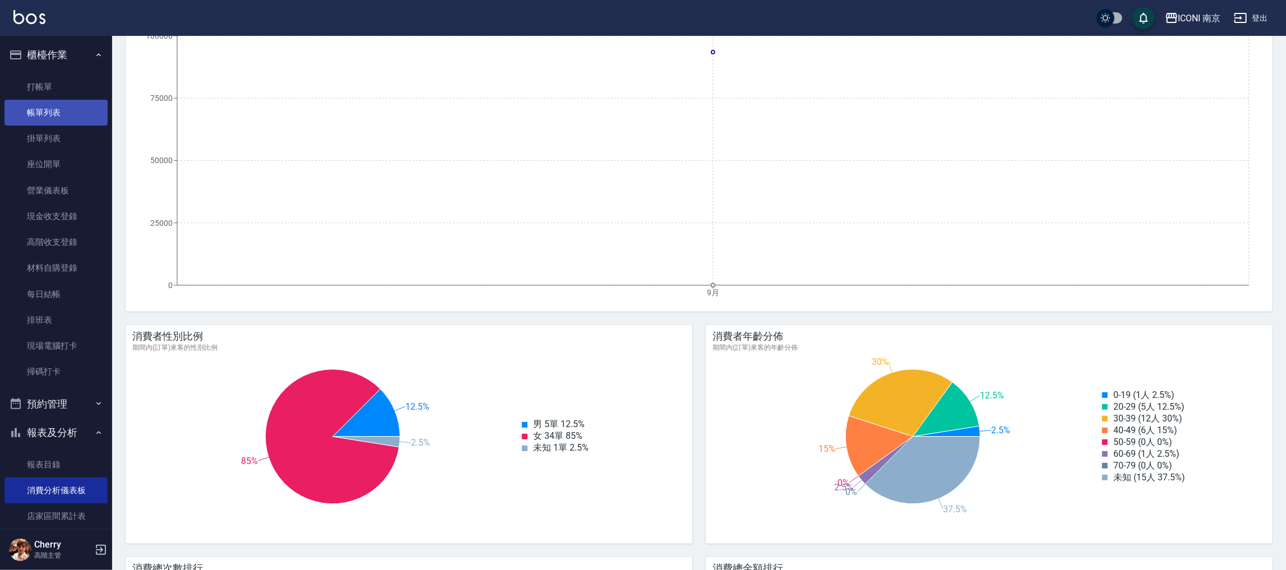
click at [54, 112] on link "帳單列表" at bounding box center [55, 113] width 103 height 26
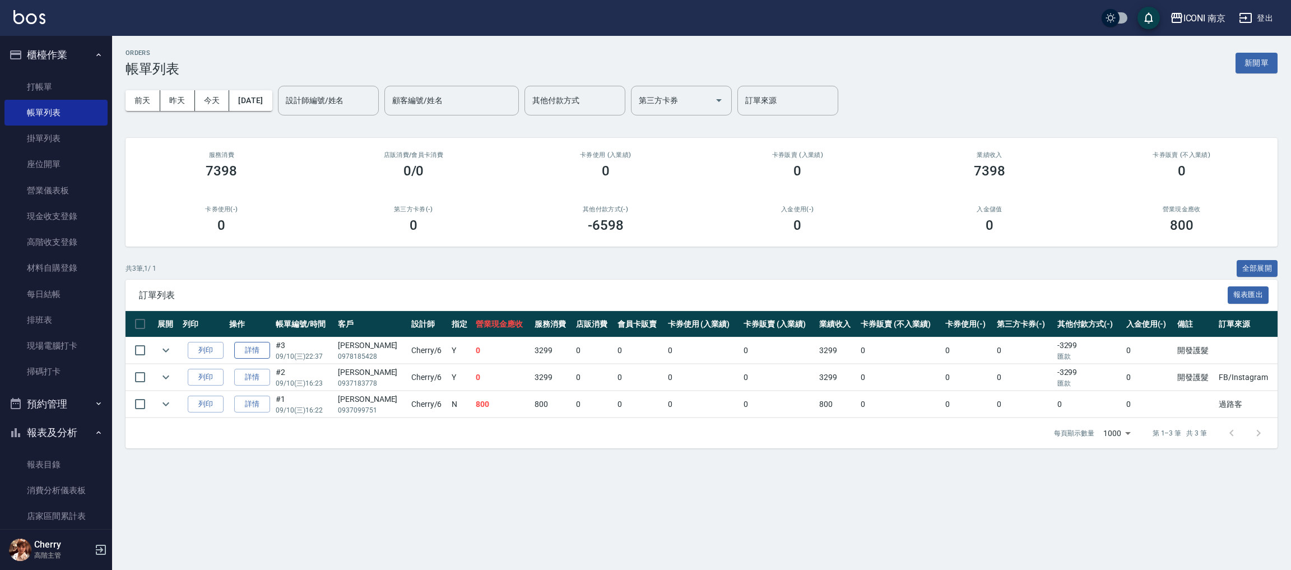
click at [253, 348] on link "詳情" at bounding box center [252, 350] width 36 height 17
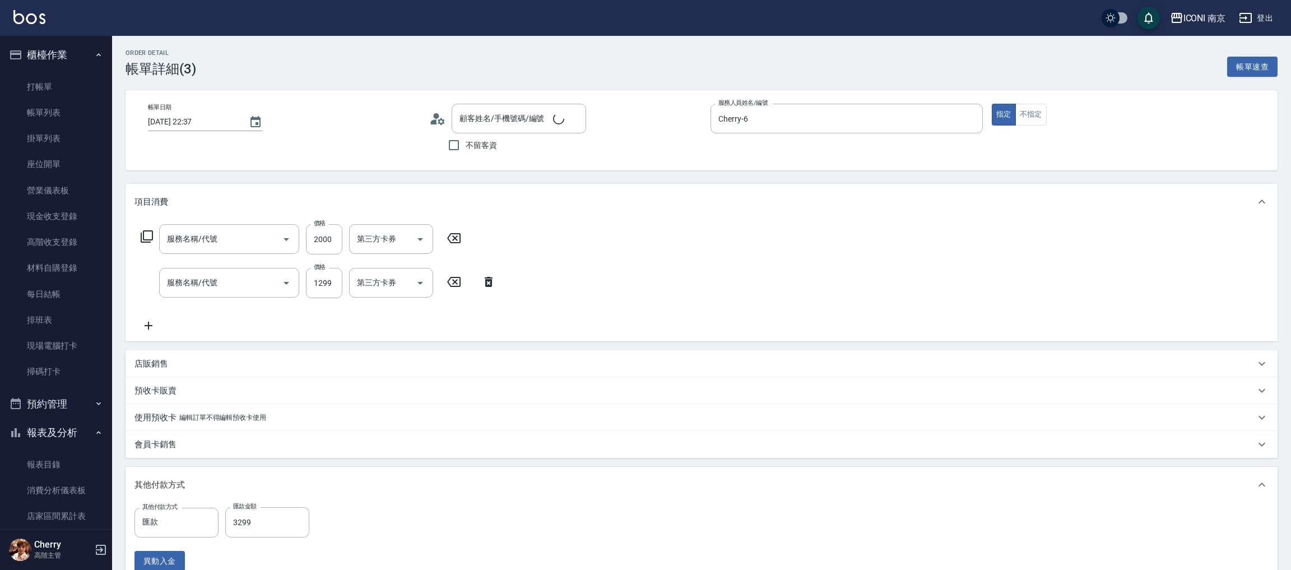
type input "[DATE] 22:37"
type input "Cherry-6"
type input "開發護髮"
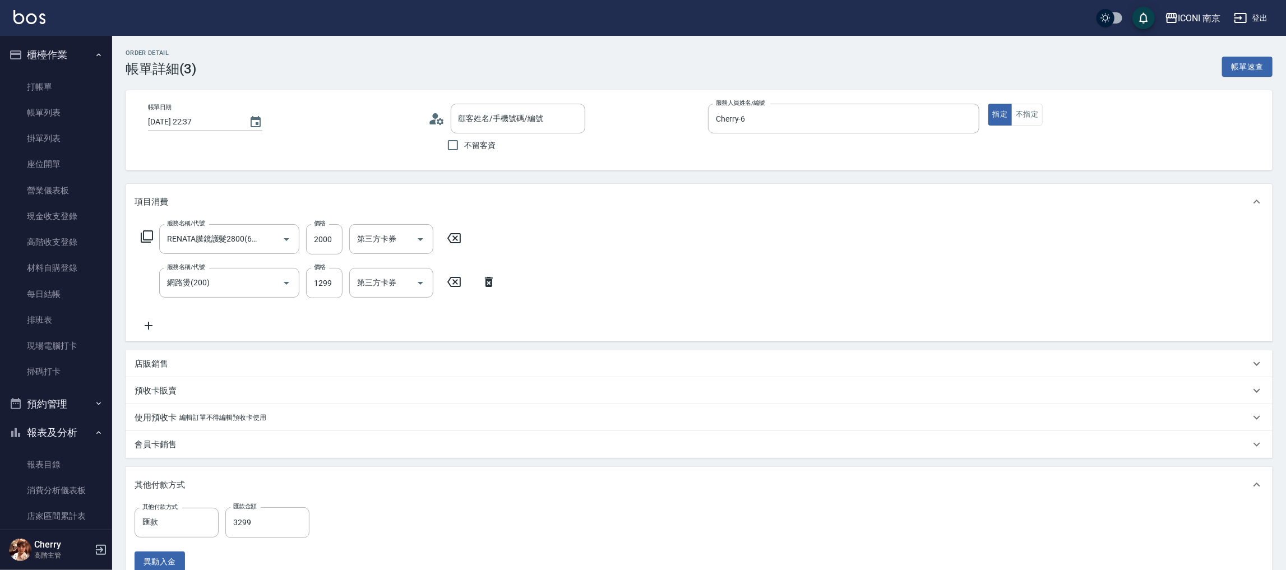
type input "RENATA膜鏡護髮2800(672)"
type input "網路燙(200)"
type input "王姵涵/0978185428/"
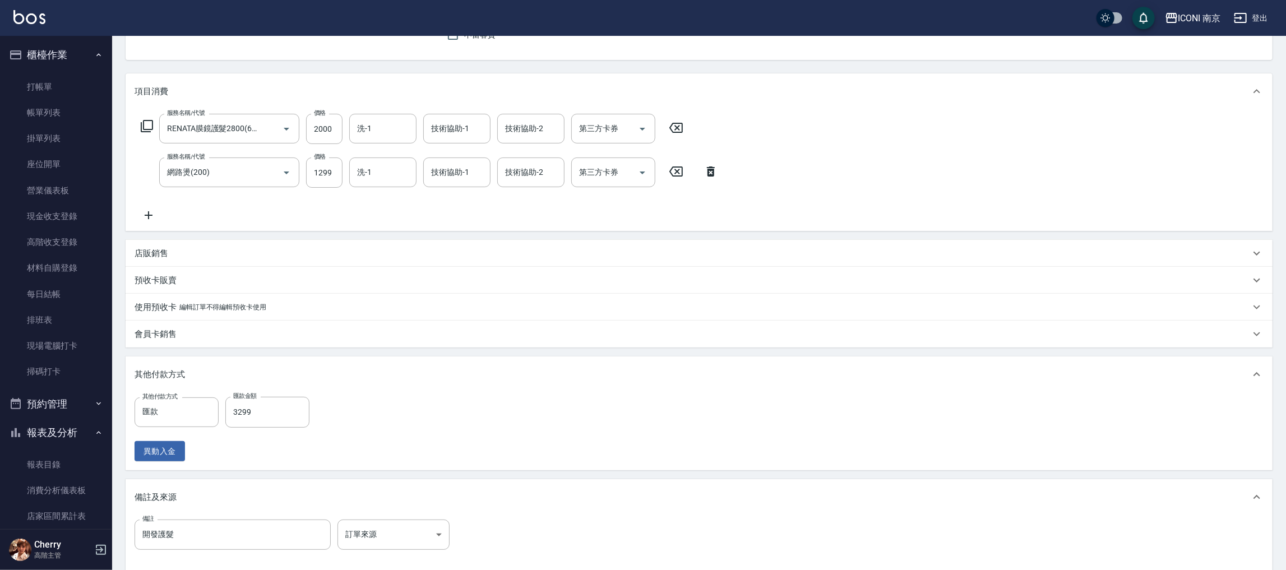
scroll to position [231, 0]
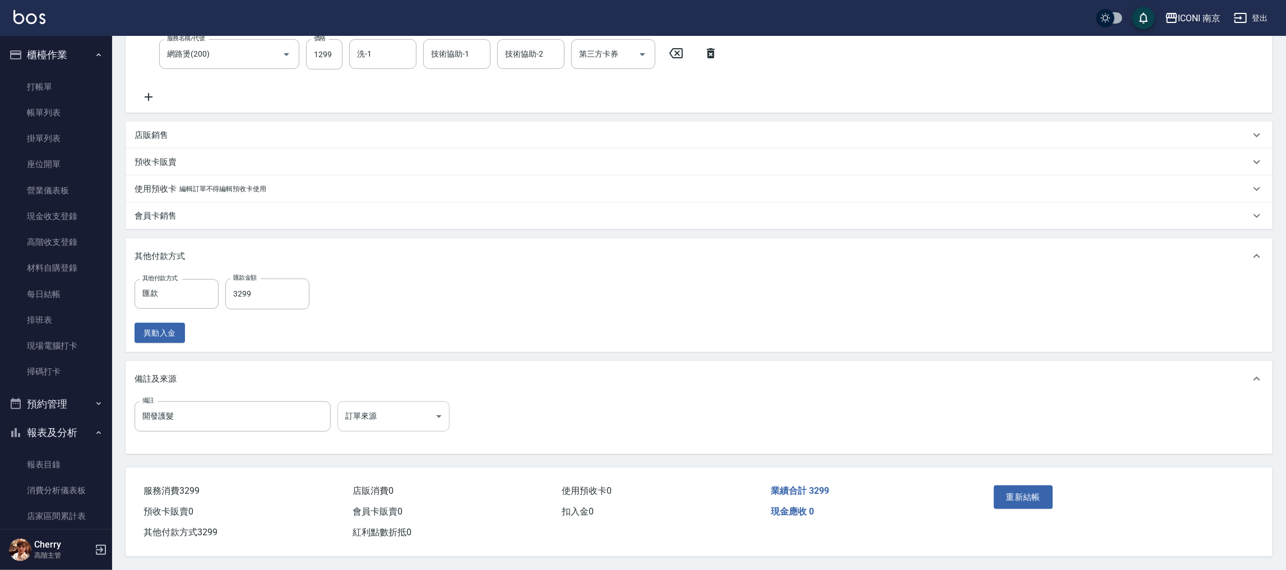
click at [382, 422] on body "ICONI 南京 登出 櫃檯作業 打帳單 帳單列表 掛單列表 座位開單 營業儀表板 現金收支登錄 高階收支登錄 材料自購登錄 每日結帳 排班表 現場電腦打卡 …" at bounding box center [643, 170] width 1286 height 799
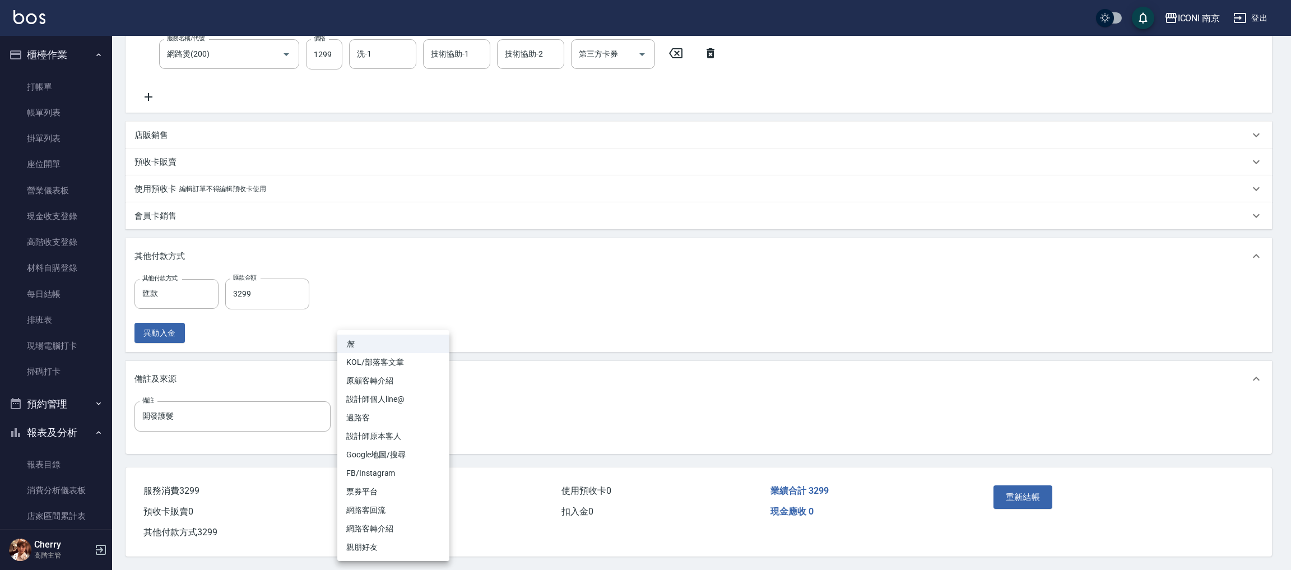
click at [396, 477] on li "FB/Instagram" at bounding box center [393, 473] width 112 height 18
type input "FB/Instagram"
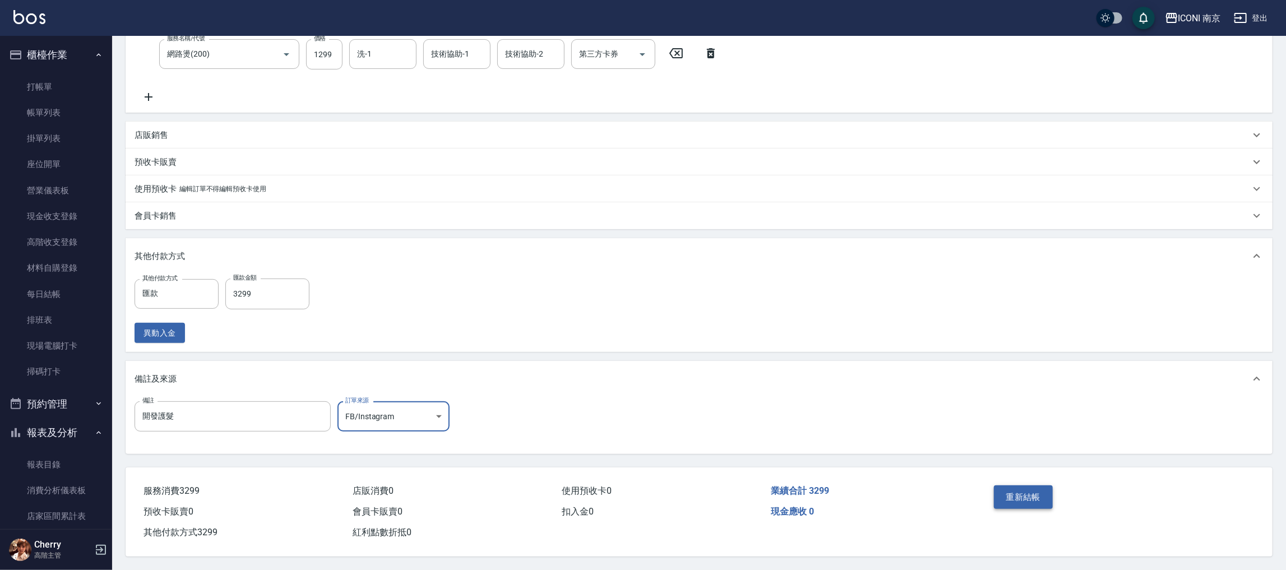
click at [1015, 497] on button "重新結帳" at bounding box center [1023, 497] width 59 height 24
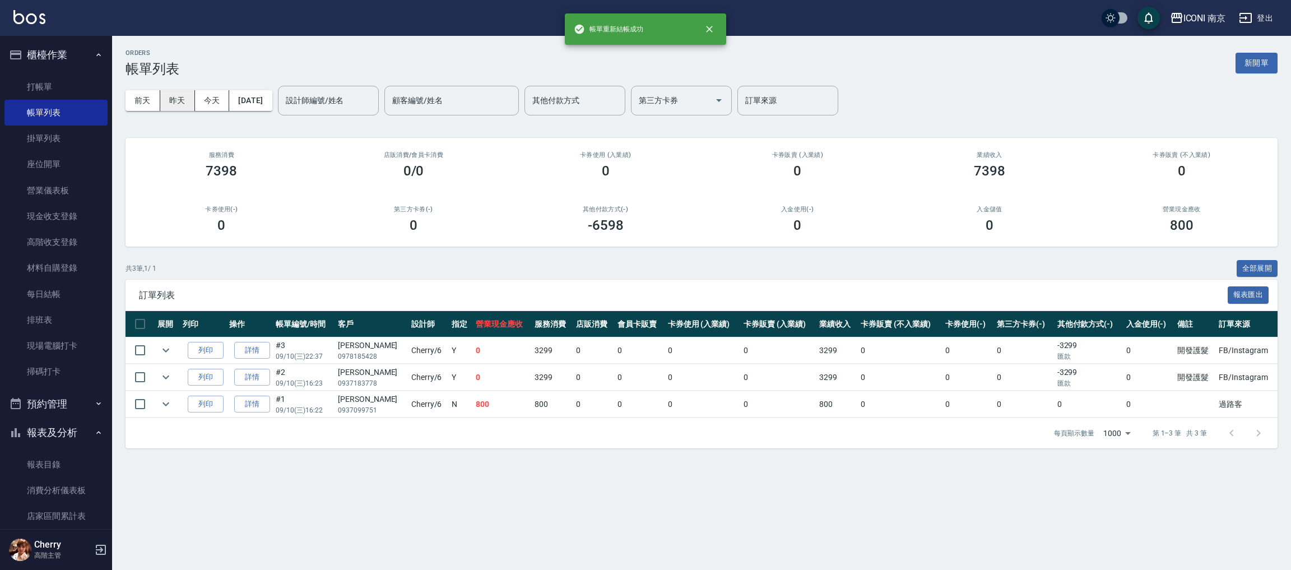
click at [186, 98] on button "昨天" at bounding box center [177, 100] width 35 height 21
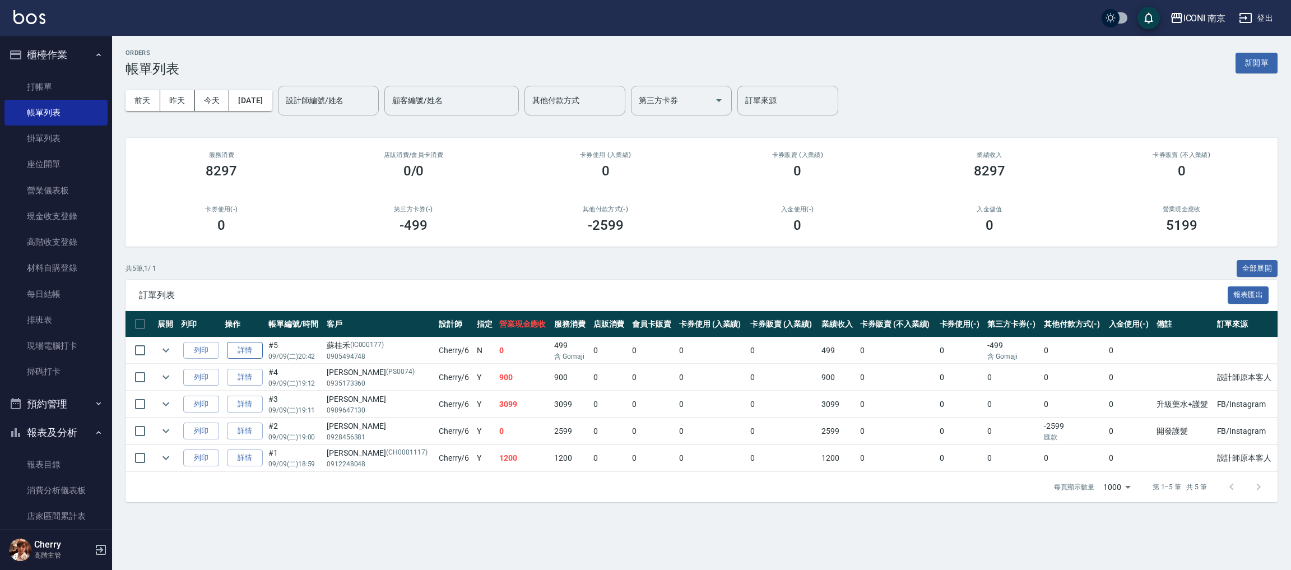
click at [240, 348] on link "詳情" at bounding box center [245, 350] width 36 height 17
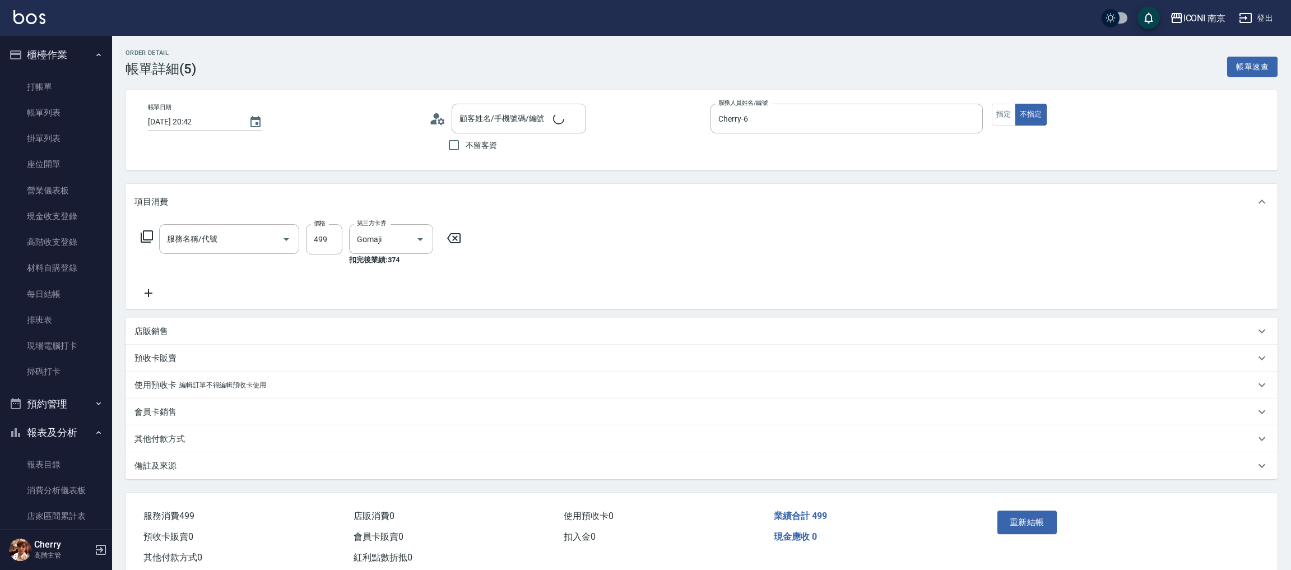
type input "2025/09/09 20:42"
type input "Cherry-6"
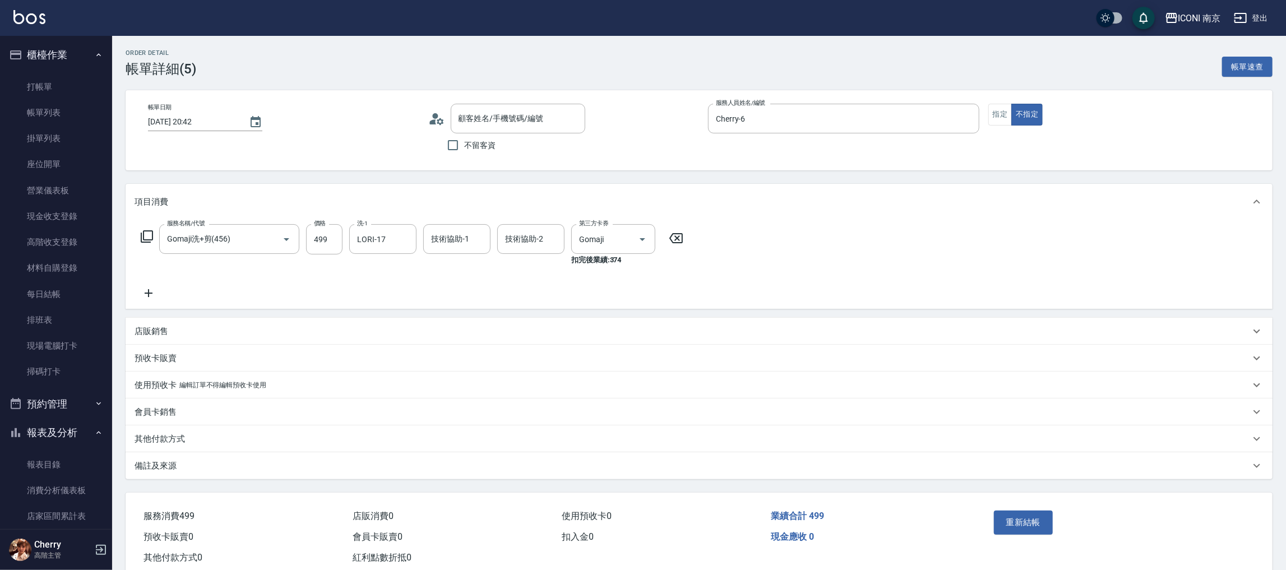
type input "Gomaji洗+剪(456)"
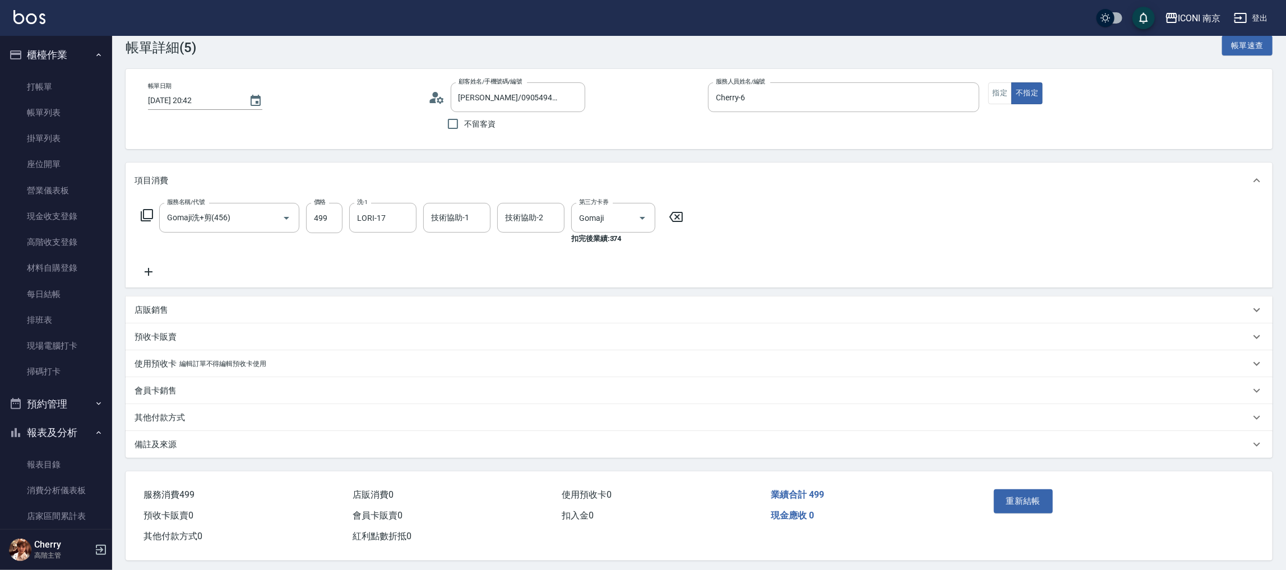
type input "[PERSON_NAME]/0905494748/IC000177"
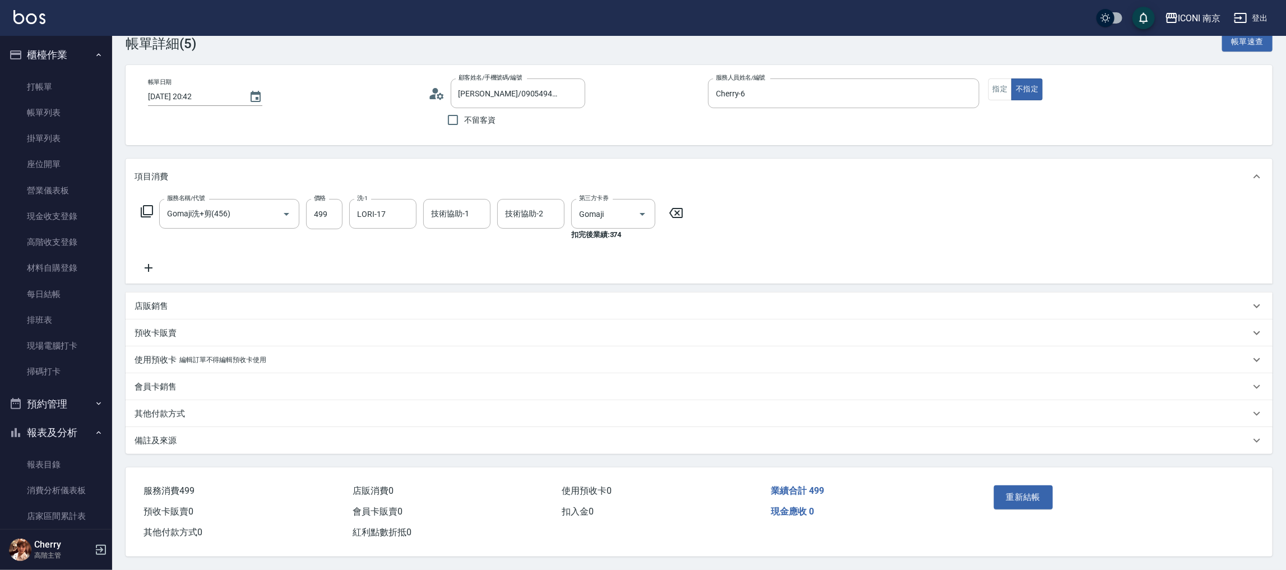
click at [191, 437] on div "備註及來源" at bounding box center [692, 441] width 1115 height 12
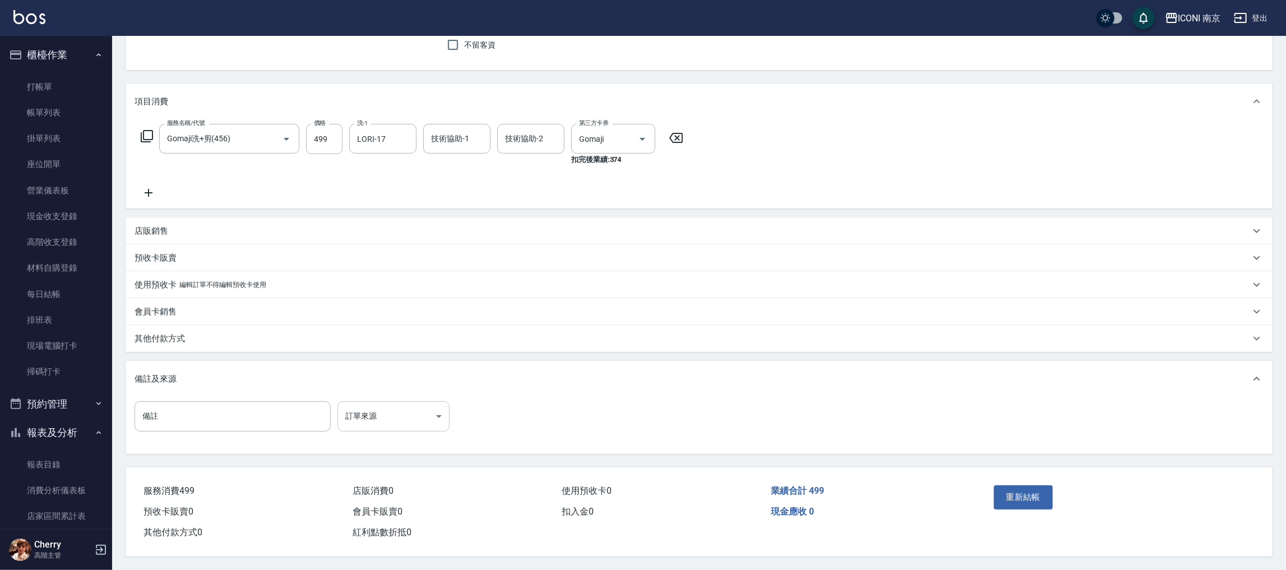
scroll to position [103, 0]
click at [420, 410] on body "ICONI 南京 登出 櫃檯作業 打帳單 帳單列表 掛單列表 座位開單 營業儀表板 現金收支登錄 高階收支登錄 材料自購登錄 每日結帳 排班表 現場電腦打卡 …" at bounding box center [643, 235] width 1286 height 670
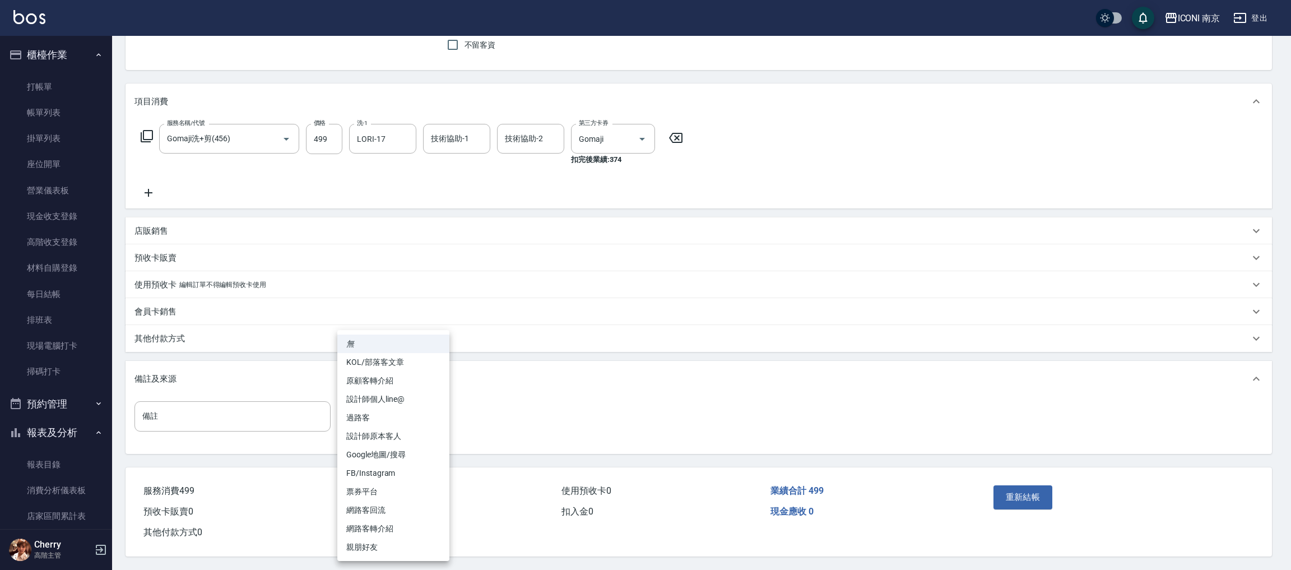
click at [377, 486] on li "票券平台" at bounding box center [393, 492] width 112 height 18
type input "票券平台"
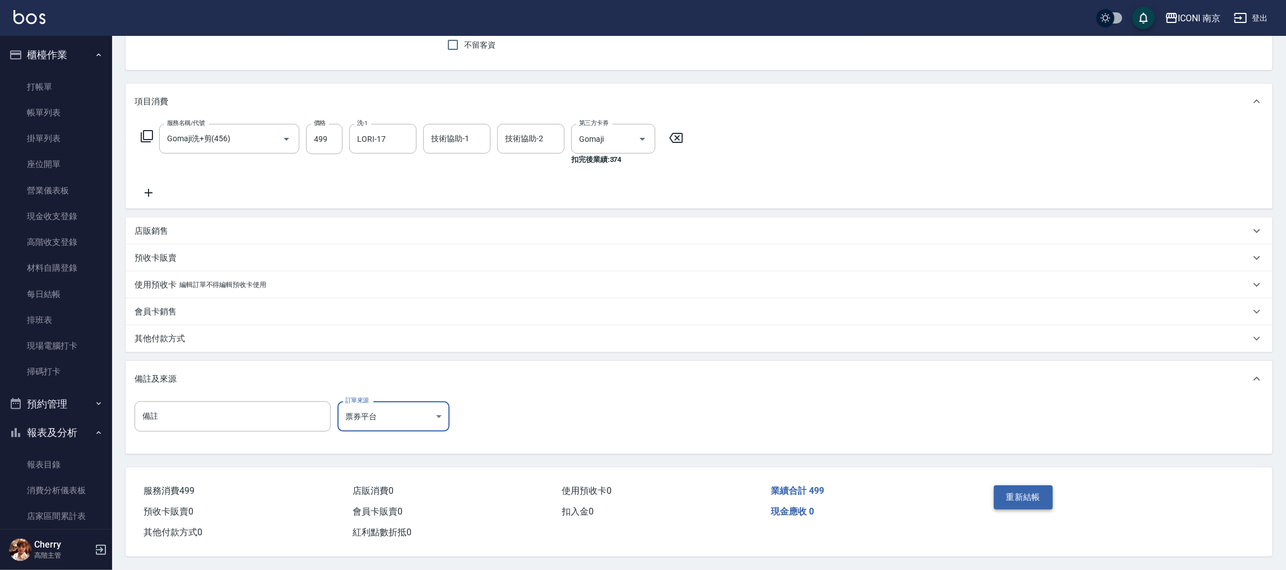
click at [1016, 485] on button "重新結帳" at bounding box center [1023, 497] width 59 height 24
